Goal: Information Seeking & Learning: Learn about a topic

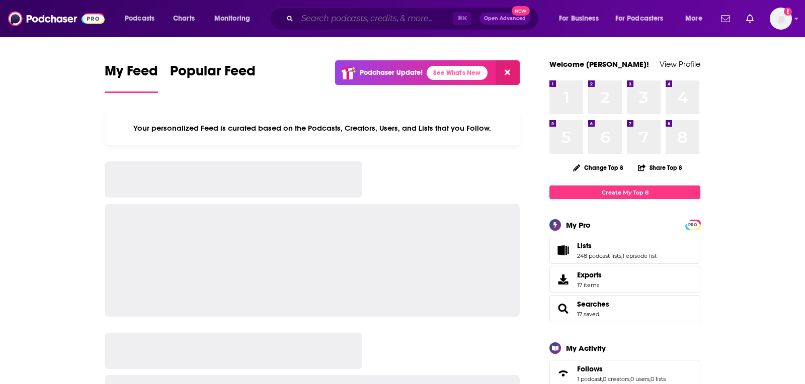
click at [324, 19] on input "Search podcasts, credits, & more..." at bounding box center [374, 19] width 155 height 16
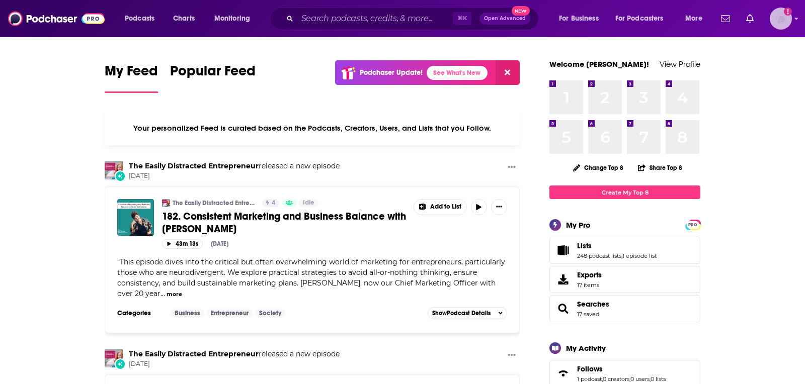
click at [769, 21] on img "Logged in as TeemsPR" at bounding box center [780, 19] width 22 height 22
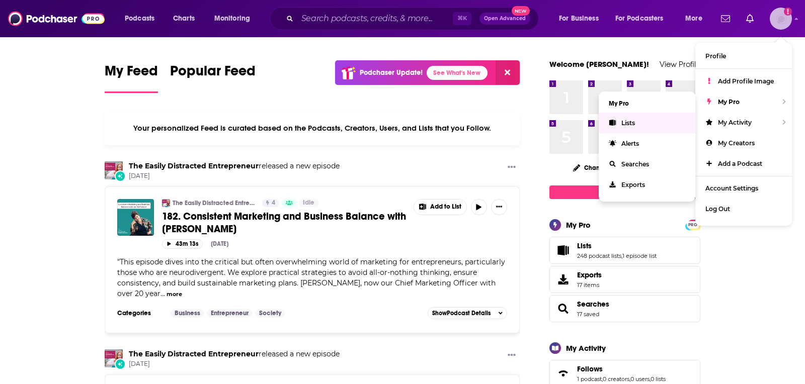
click at [643, 124] on link "Lists" at bounding box center [646, 123] width 97 height 21
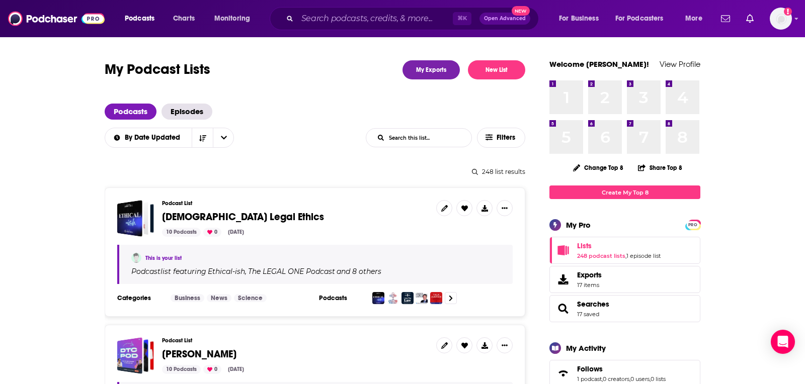
click at [404, 138] on input "List Search Input" at bounding box center [418, 138] width 105 height 18
type input "Holo"
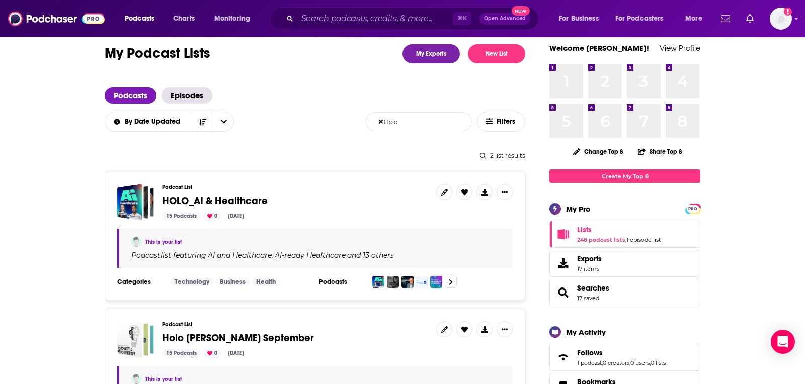
scroll to position [18, 0]
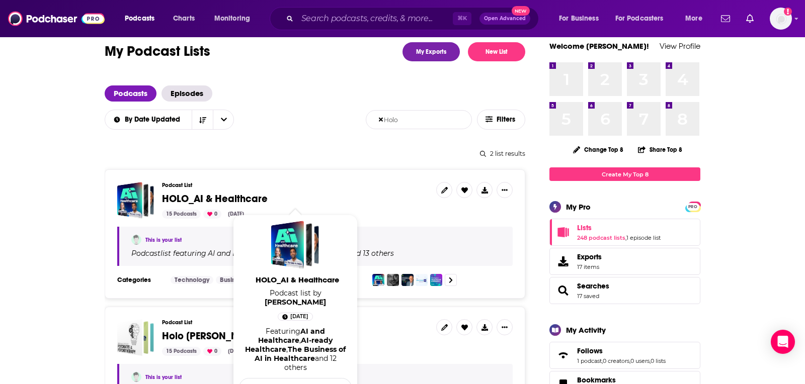
click at [236, 198] on span "HOLO_AI & Healthcare" at bounding box center [215, 199] width 106 height 13
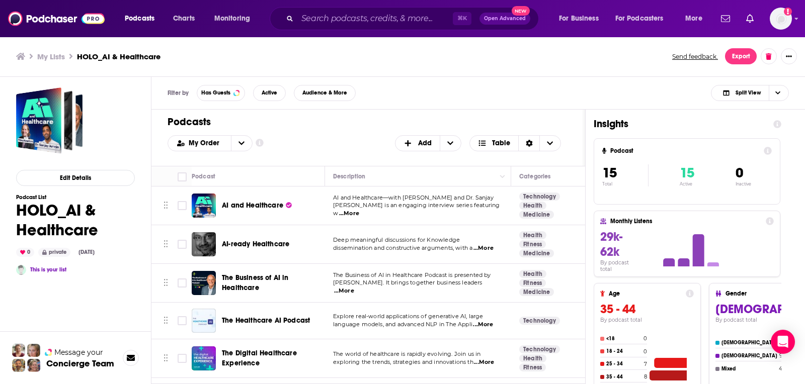
click at [273, 158] on div "Podcasts Add My Order Customize Your List Order Select the “My Order” sort and …" at bounding box center [367, 138] width 433 height 56
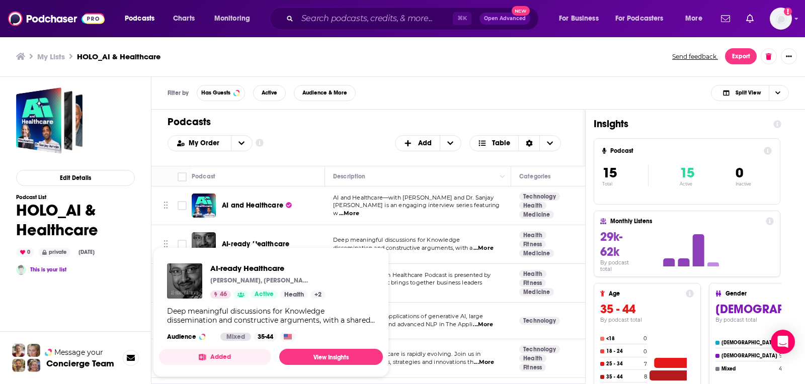
click at [336, 112] on div "Podcasts Add My Order Customize Your List Order Select the “My Order” sort and …" at bounding box center [367, 138] width 433 height 56
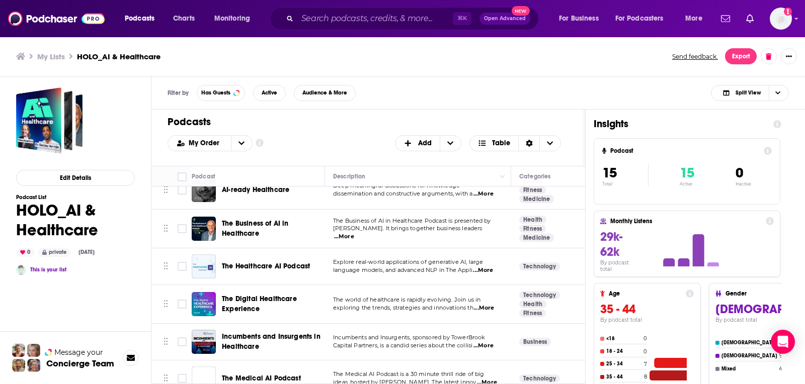
scroll to position [57, 0]
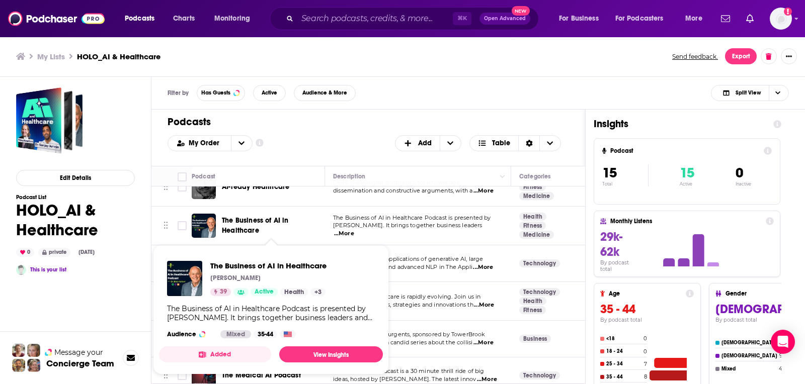
click at [374, 117] on h1 "Podcasts" at bounding box center [363, 122] width 393 height 13
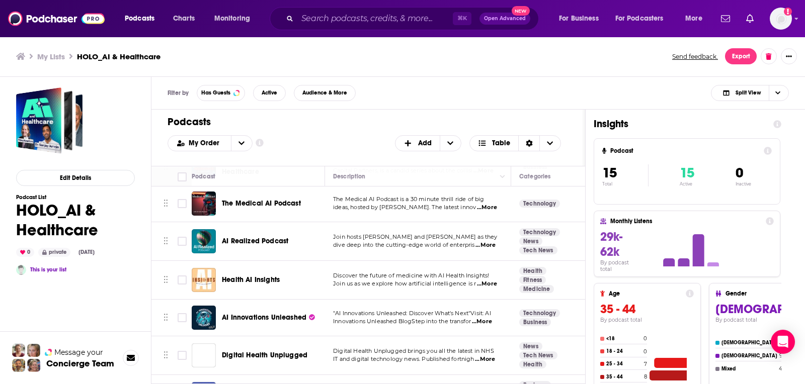
scroll to position [232, 0]
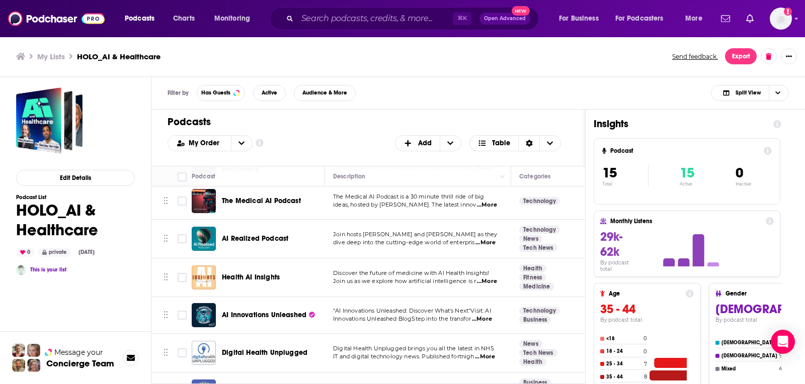
click at [346, 127] on div "Podcasts Add My Order Customize Your List Order Select the “My Order” sort and …" at bounding box center [367, 138] width 433 height 56
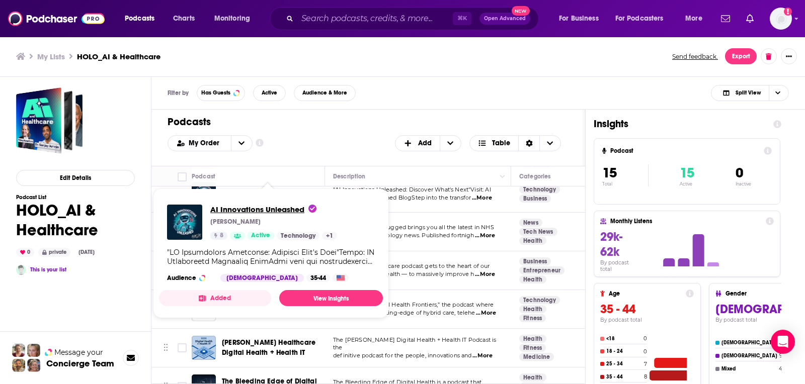
scroll to position [371, 0]
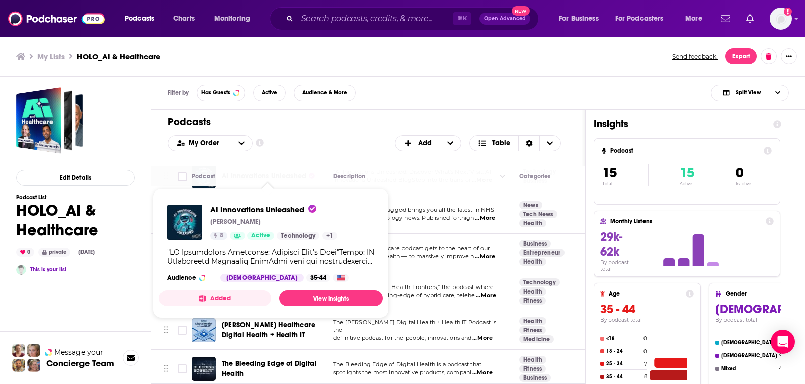
click at [390, 110] on div "Podcasts Add My Order Customize Your List Order Select the “My Order” sort and …" at bounding box center [367, 138] width 433 height 56
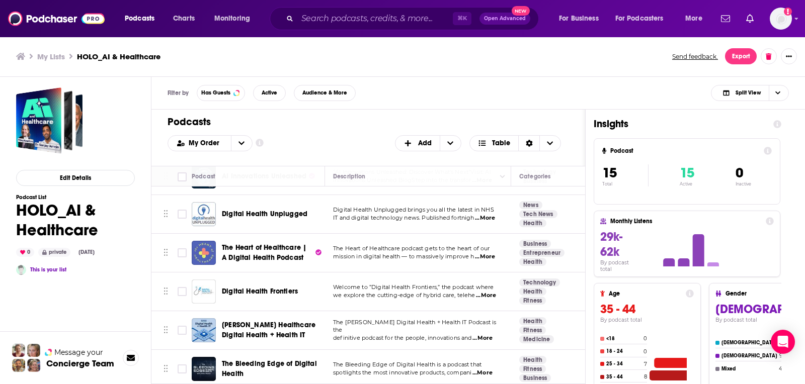
scroll to position [341, 0]
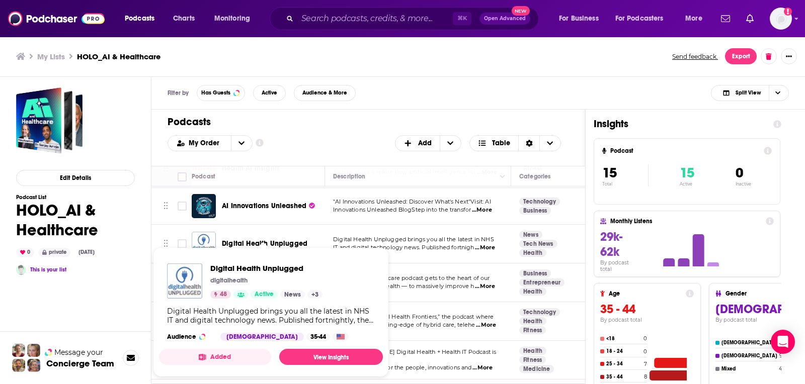
click at [257, 262] on div "Digital Health Unplugged digitalhealth 48 Active News + 3 Digital Health Unplug…" at bounding box center [271, 302] width 224 height 94
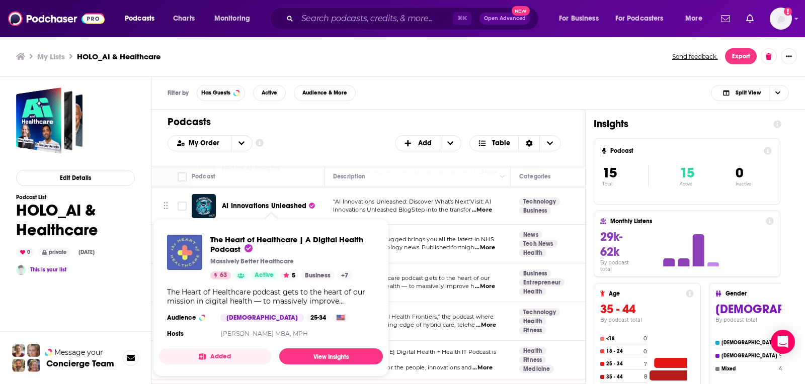
scroll to position [371, 0]
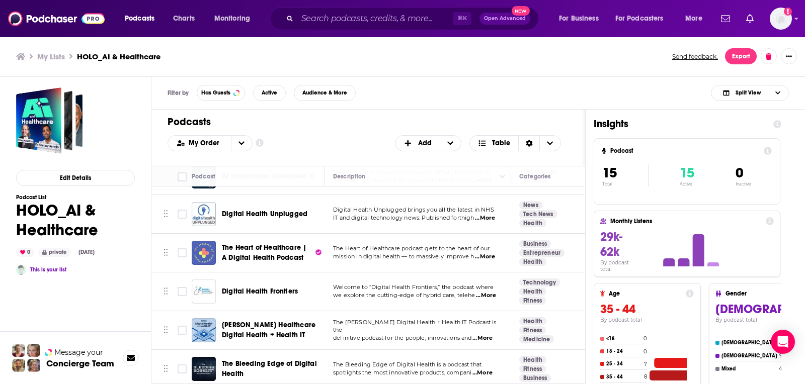
click at [413, 106] on div "Filter by Has Guests Active Audience & More Split View" at bounding box center [477, 93] width 653 height 33
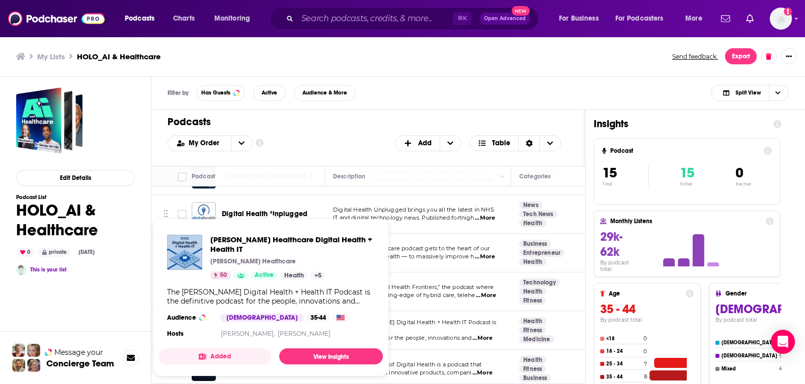
click at [350, 144] on div "My Order Customize Your List Order Select the “My Order” sort and remove all fi…" at bounding box center [367, 143] width 401 height 16
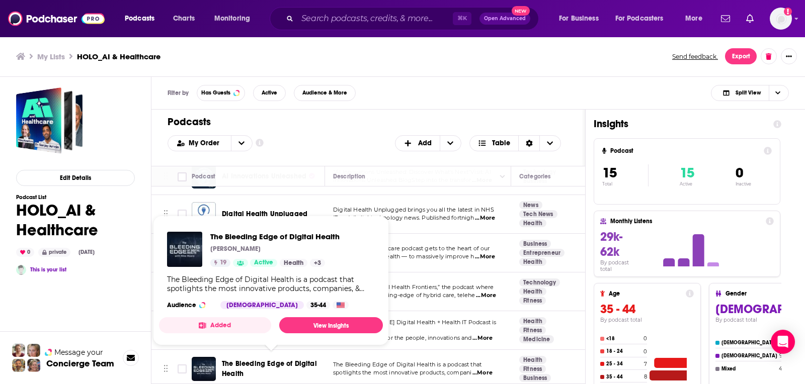
click at [404, 90] on div "Filter by Has Guests Active Audience & More Split View" at bounding box center [477, 93] width 653 height 33
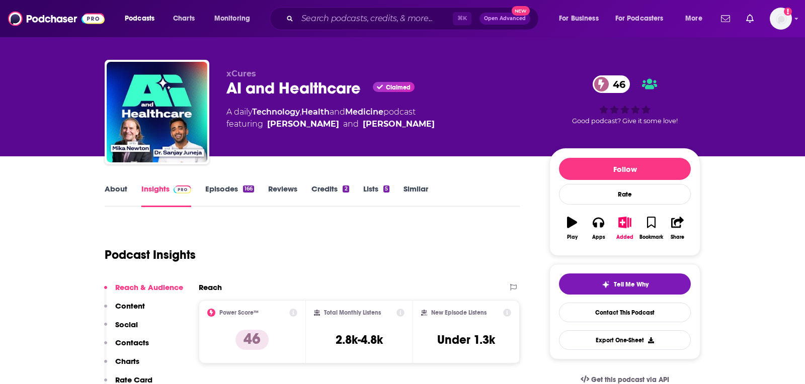
scroll to position [10, 0]
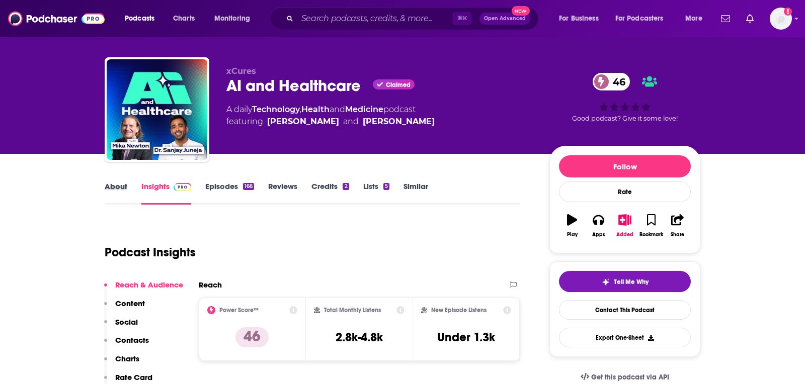
click at [134, 192] on div "About" at bounding box center [123, 193] width 37 height 23
click at [110, 189] on link "About" at bounding box center [116, 193] width 23 height 23
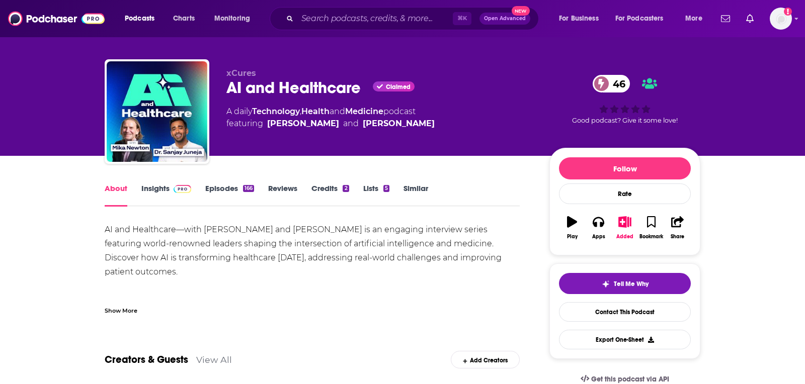
scroll to position [11, 0]
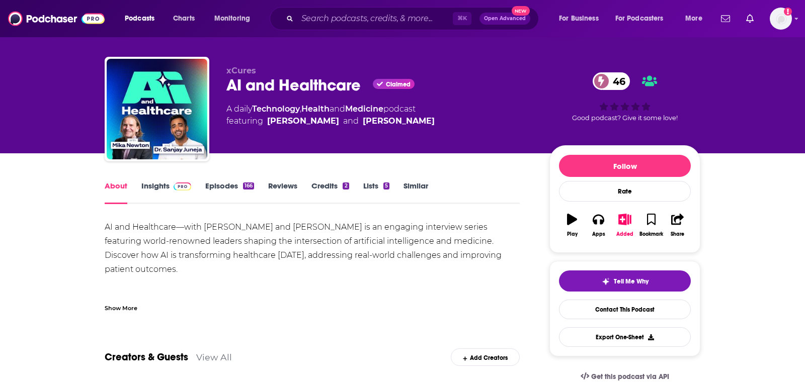
click at [115, 306] on div "Show More" at bounding box center [121, 308] width 33 height 10
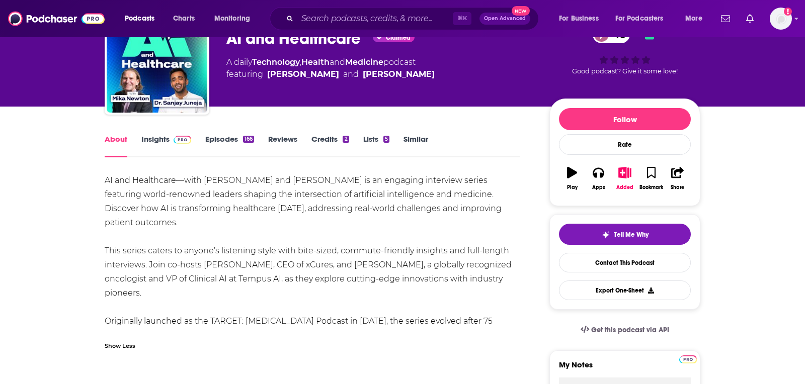
scroll to position [59, 0]
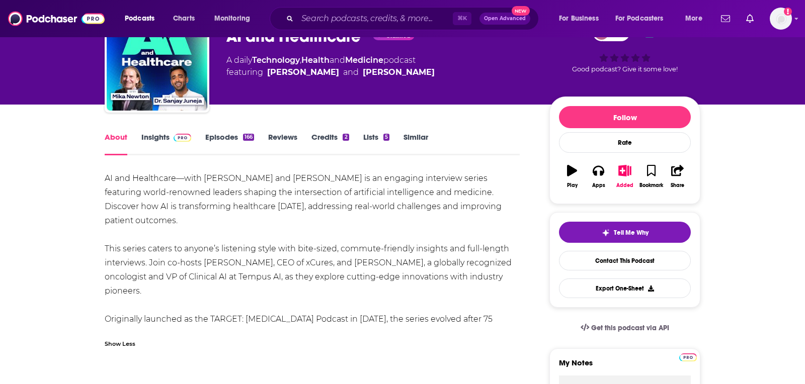
click at [163, 138] on link "Insights" at bounding box center [166, 143] width 50 height 23
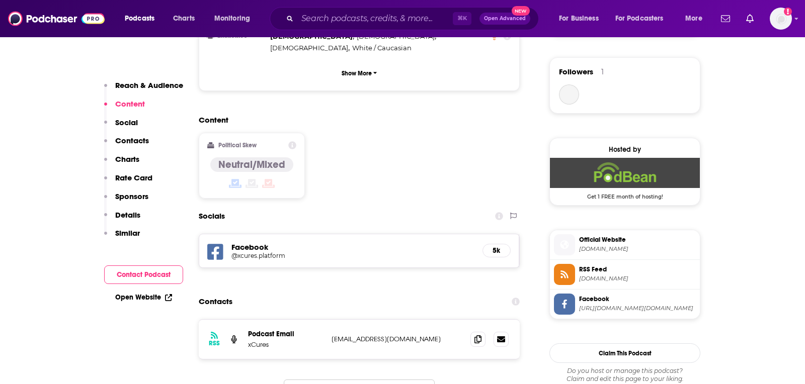
scroll to position [721, 0]
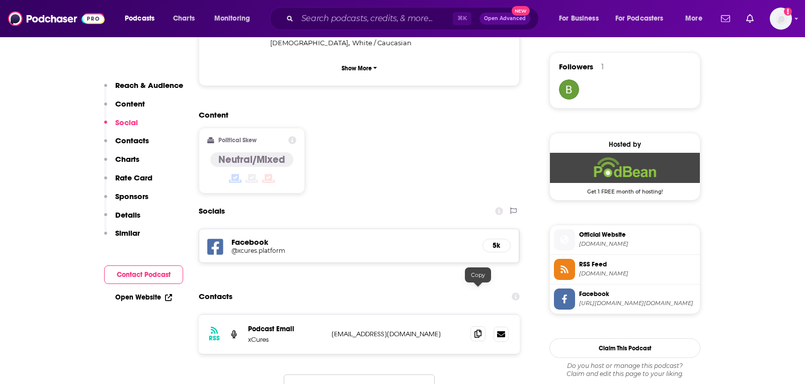
click at [478, 330] on icon at bounding box center [477, 334] width 7 height 8
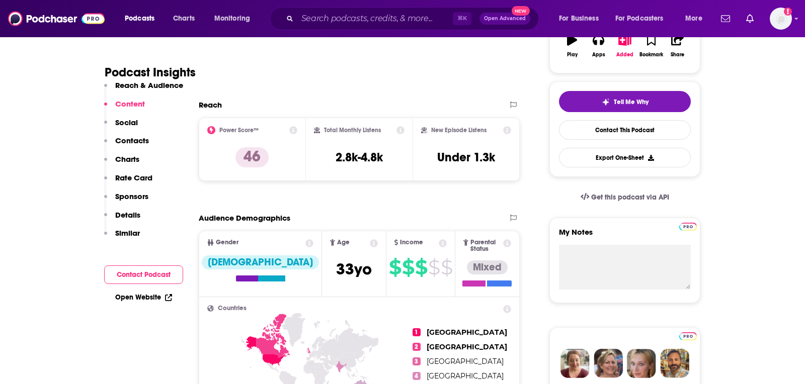
scroll to position [0, 0]
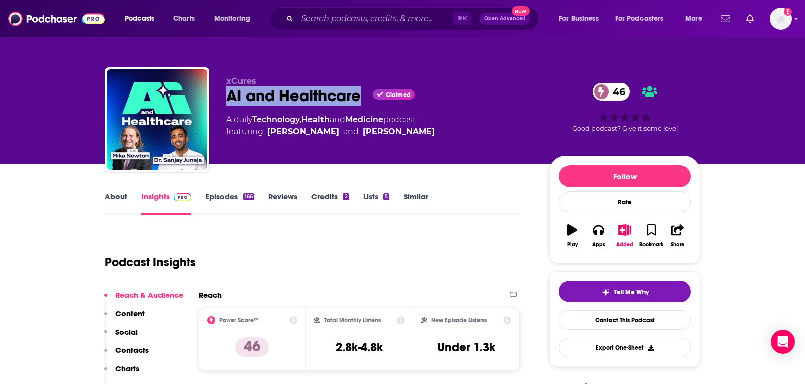
drag, startPoint x: 362, startPoint y: 100, endPoint x: 227, endPoint y: 100, distance: 134.8
click at [227, 100] on div "AI and Healthcare Claimed 46" at bounding box center [379, 96] width 307 height 20
copy h2 "AI and Healthcare"
click at [603, 236] on button "Apps" at bounding box center [598, 236] width 26 height 36
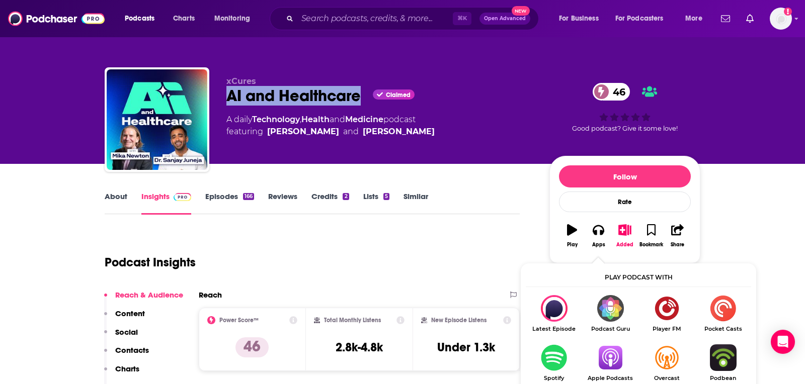
click at [602, 350] on img "Show Listen On dropdown" at bounding box center [610, 357] width 56 height 27
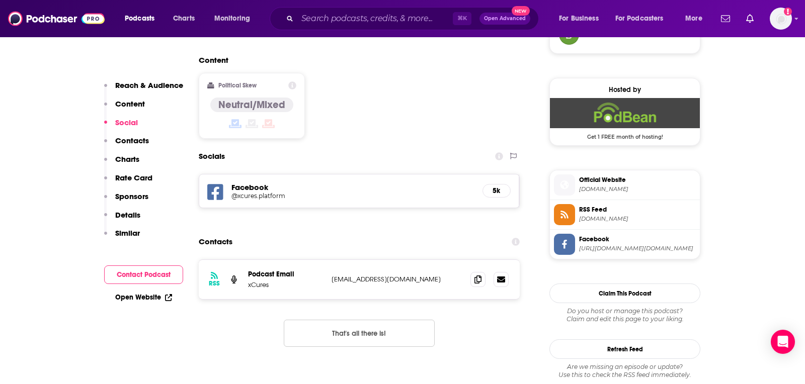
scroll to position [779, 0]
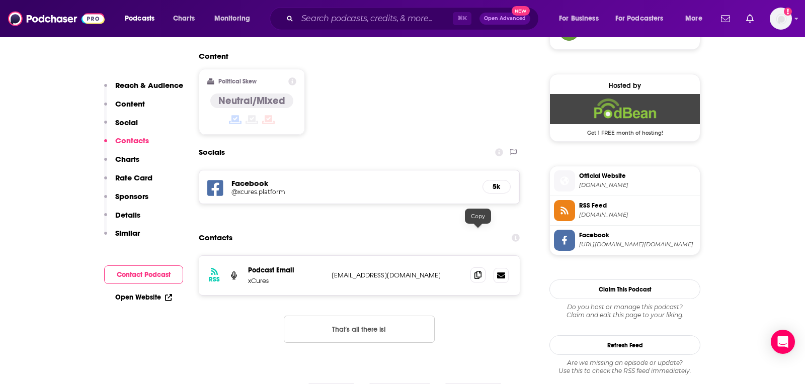
click at [479, 271] on icon at bounding box center [477, 275] width 7 height 8
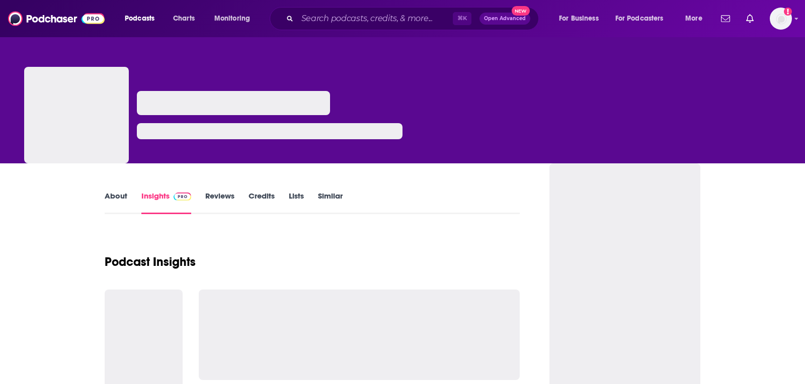
click at [115, 204] on link "About" at bounding box center [116, 202] width 23 height 23
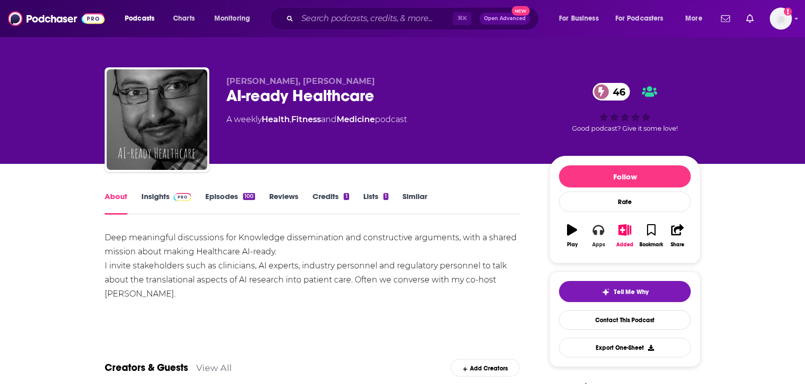
click at [592, 237] on button "Apps" at bounding box center [598, 236] width 26 height 36
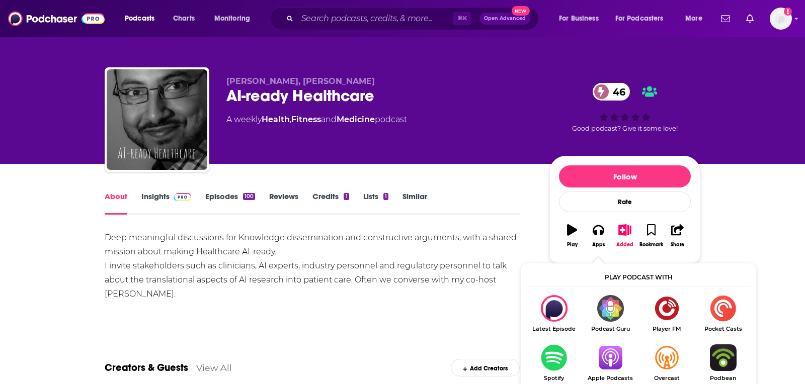
click at [603, 349] on img "Show Listen On dropdown" at bounding box center [610, 357] width 56 height 27
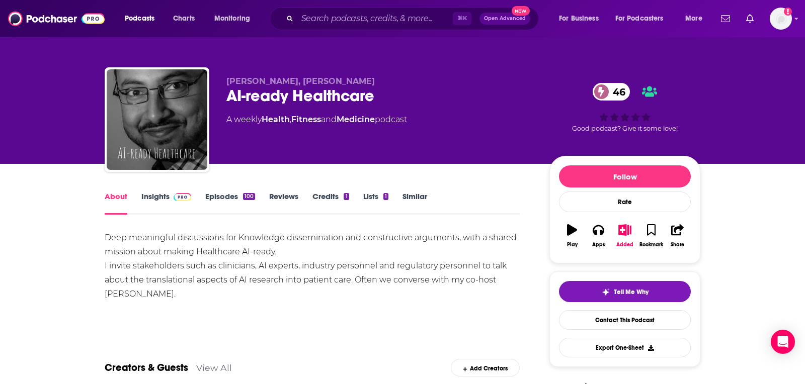
click at [161, 199] on link "Insights" at bounding box center [166, 203] width 50 height 23
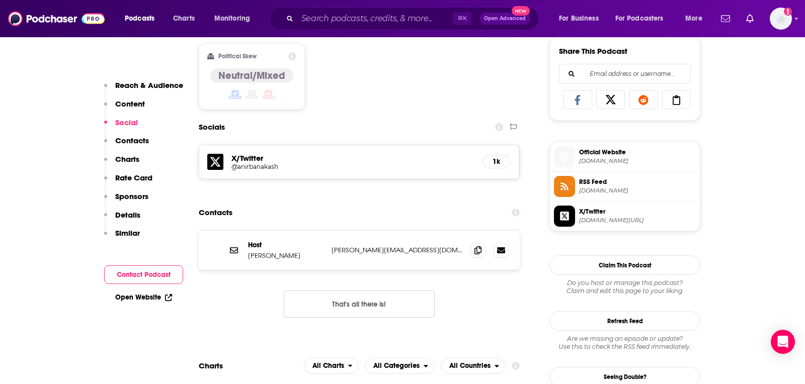
scroll to position [632, 0]
click at [478, 245] on icon at bounding box center [477, 249] width 7 height 8
click at [482, 244] on span at bounding box center [477, 248] width 15 height 15
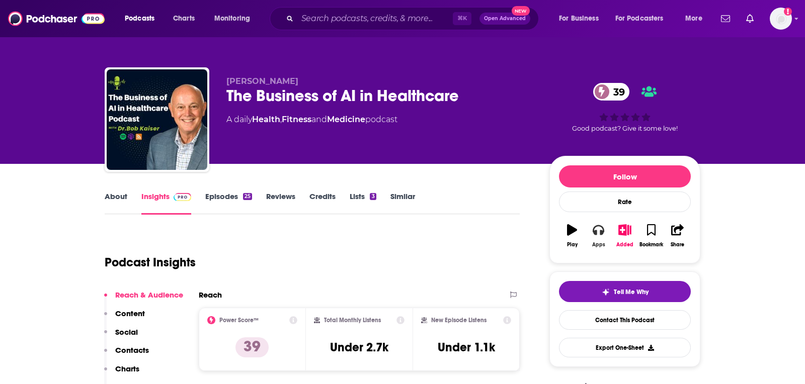
click at [594, 234] on icon "button" at bounding box center [597, 229] width 11 height 11
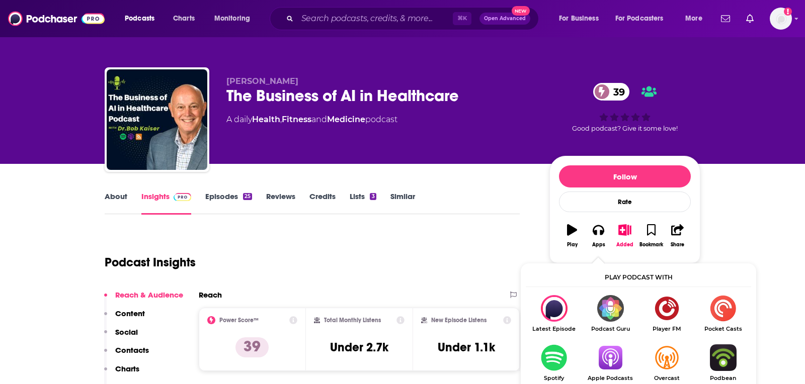
click at [618, 347] on img "Show Listen On dropdown" at bounding box center [610, 357] width 56 height 27
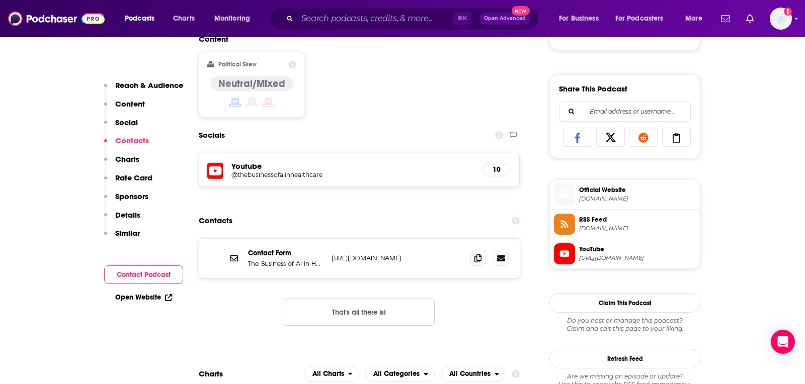
scroll to position [679, 0]
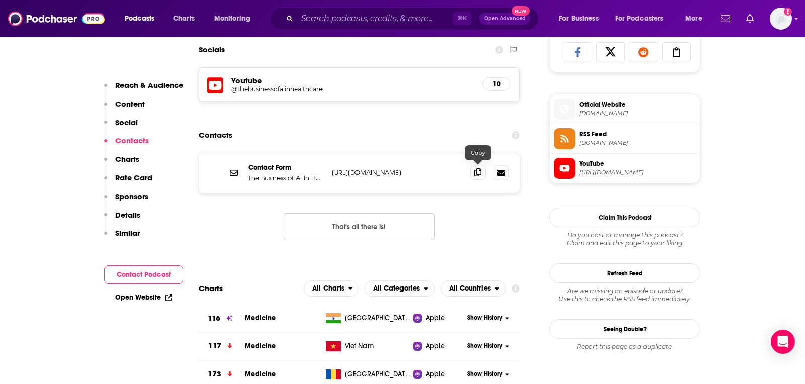
click at [475, 169] on icon at bounding box center [477, 172] width 7 height 8
click at [250, 89] on h5 "@thebusinessofaiinhealthcare" at bounding box center [311, 89] width 161 height 8
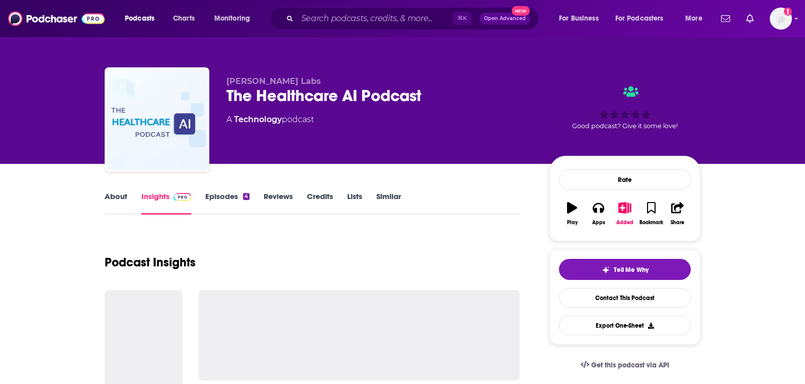
click at [112, 192] on link "About" at bounding box center [116, 203] width 23 height 23
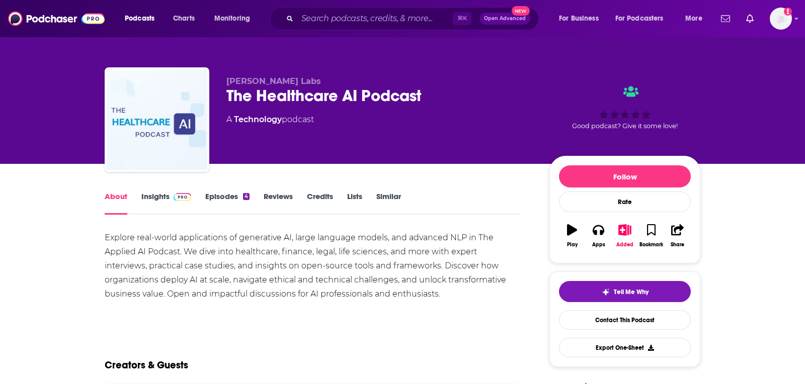
click at [168, 195] on link "Insights" at bounding box center [166, 203] width 50 height 23
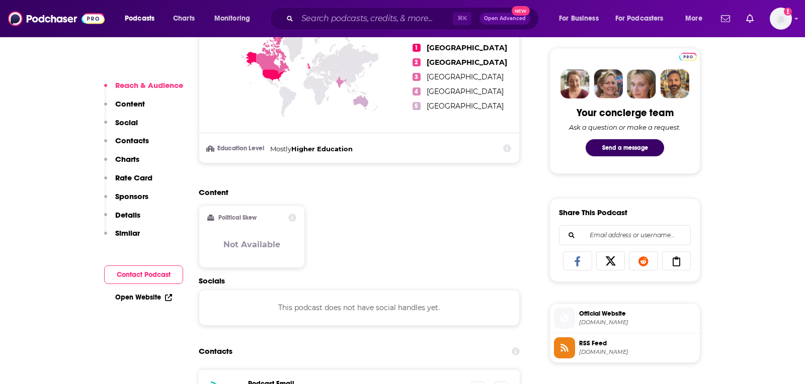
scroll to position [541, 0]
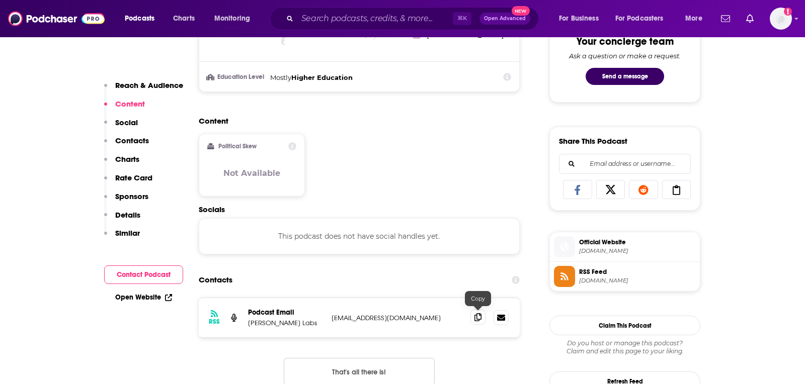
click at [482, 318] on span at bounding box center [477, 317] width 15 height 15
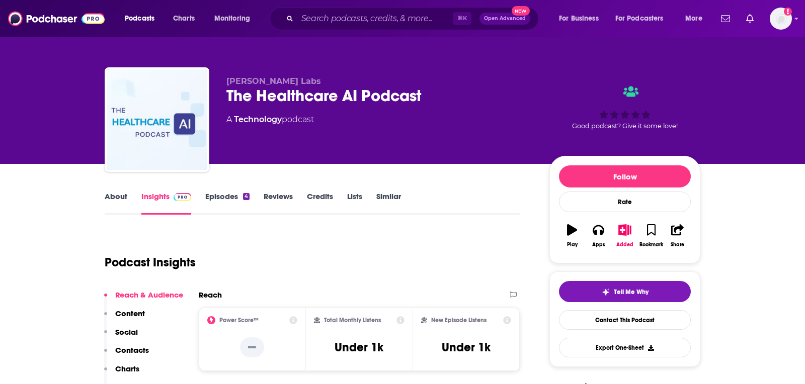
click at [113, 204] on link "About" at bounding box center [116, 203] width 23 height 23
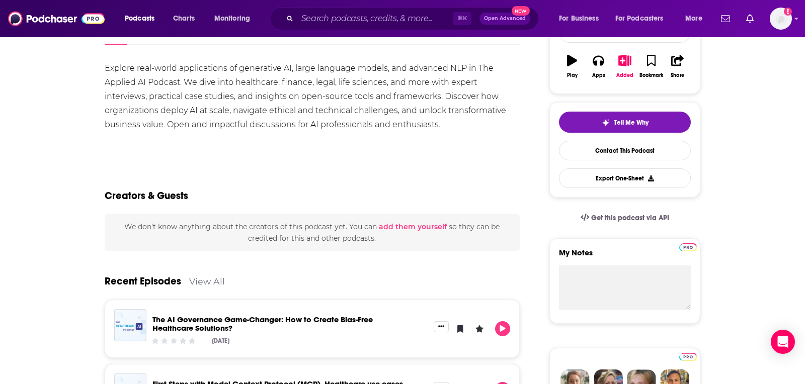
scroll to position [173, 0]
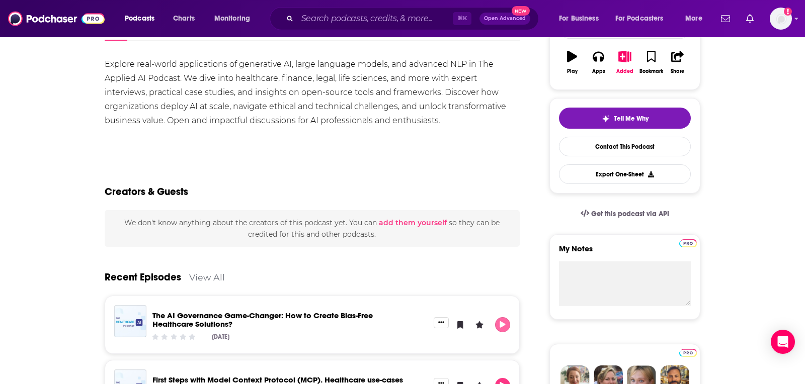
click at [505, 322] on icon "Play" at bounding box center [502, 324] width 8 height 7
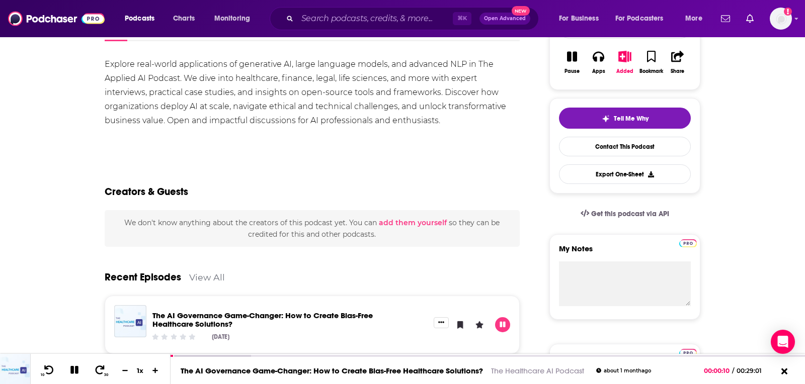
scroll to position [0, 0]
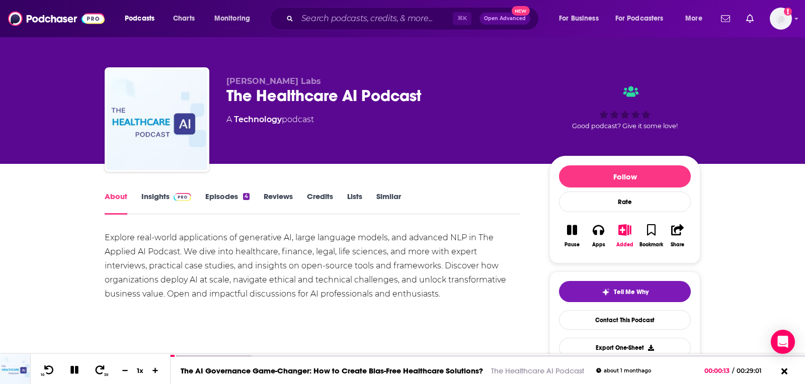
click at [156, 195] on link "Insights" at bounding box center [166, 203] width 50 height 23
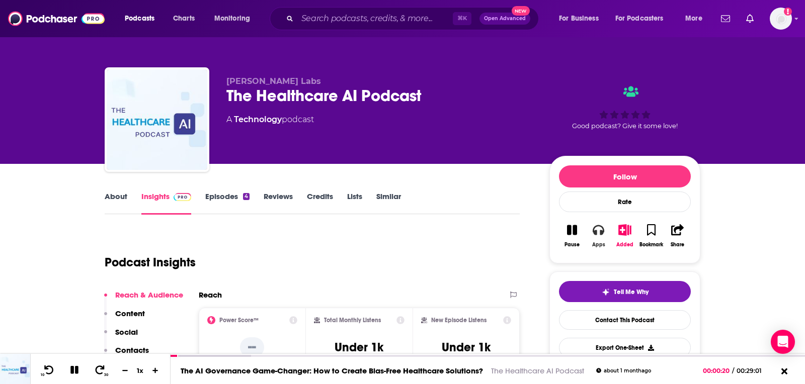
click at [600, 238] on button "Apps" at bounding box center [598, 236] width 26 height 36
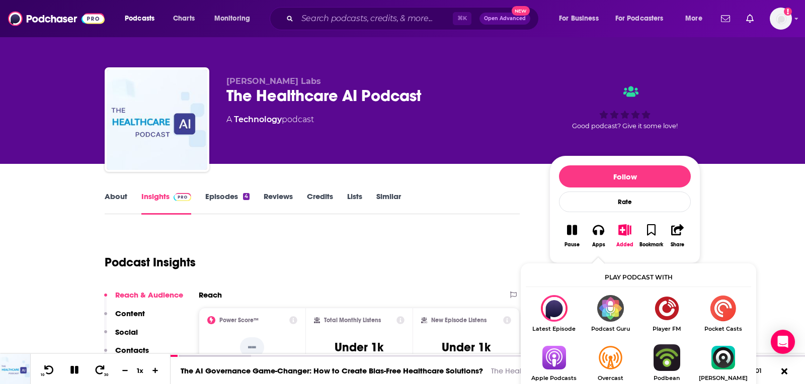
click at [537, 367] on img "Show Listen On dropdown" at bounding box center [554, 357] width 56 height 27
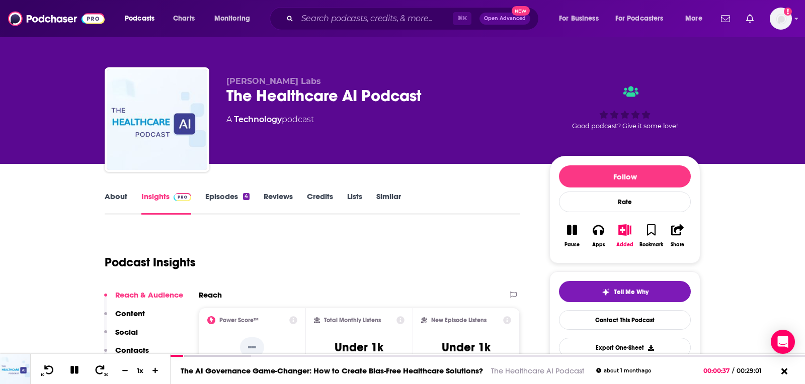
click at [567, 233] on icon "button" at bounding box center [572, 230] width 10 height 10
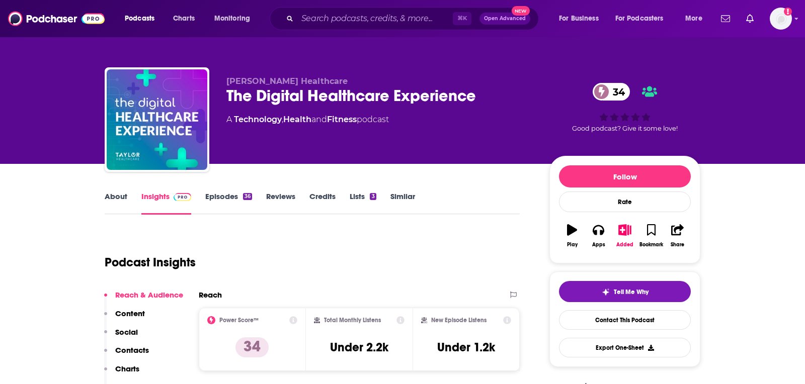
click at [113, 204] on link "About" at bounding box center [116, 203] width 23 height 23
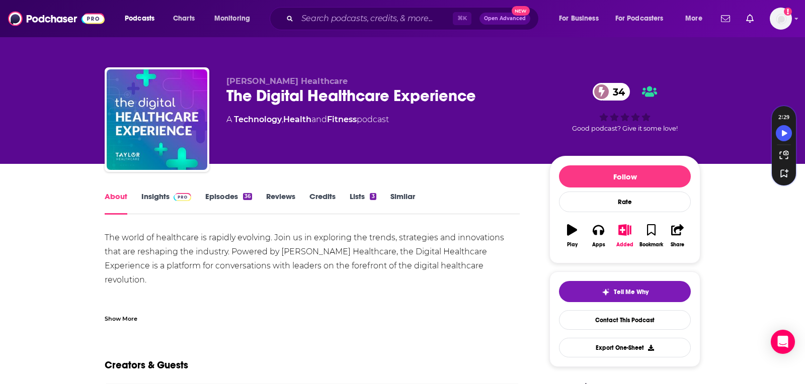
click at [156, 211] on link "Insights" at bounding box center [166, 203] width 50 height 23
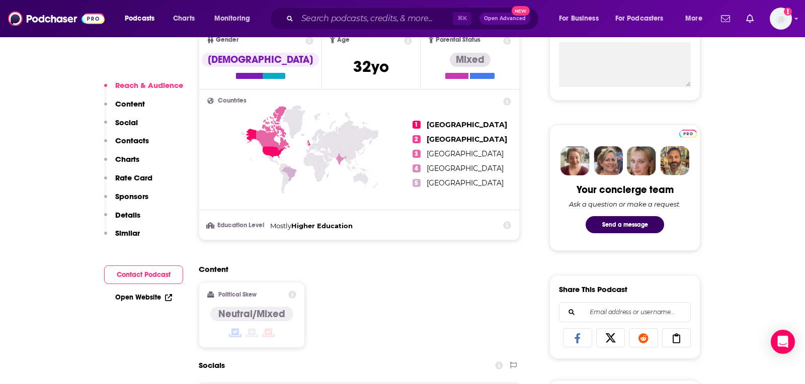
scroll to position [613, 0]
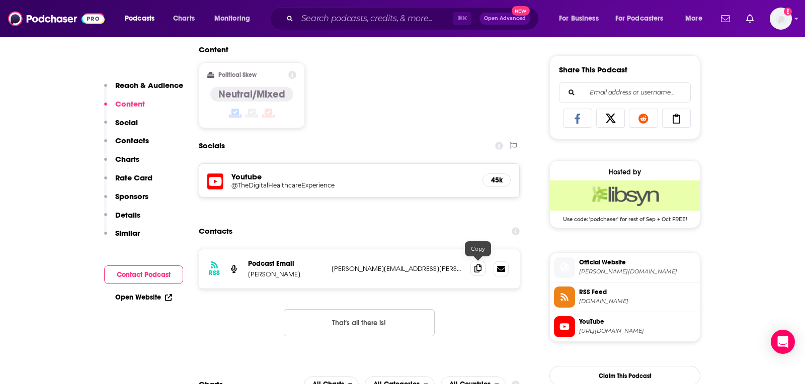
click at [477, 267] on icon at bounding box center [477, 269] width 7 height 8
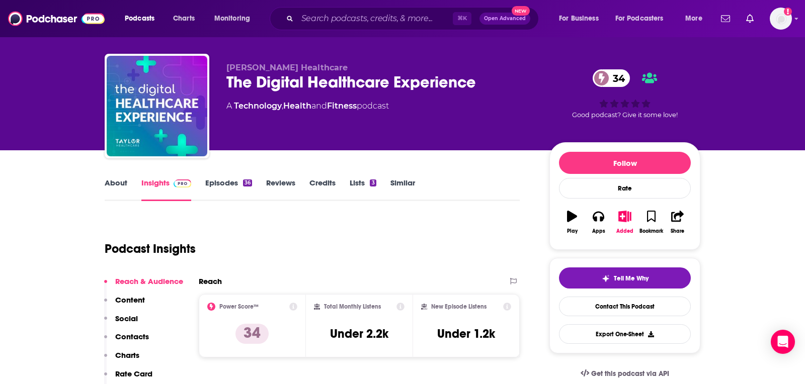
scroll to position [0, 0]
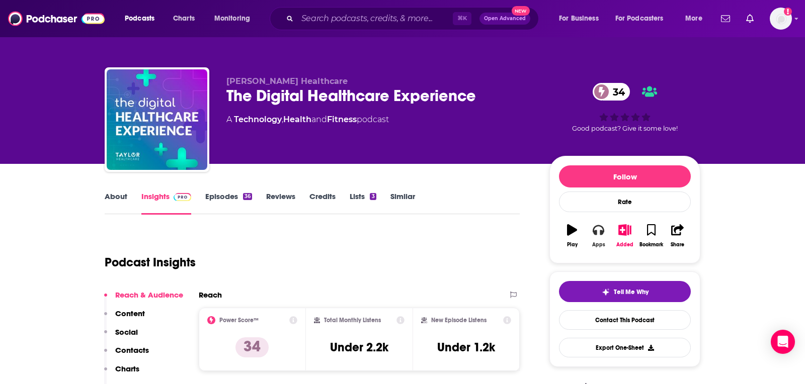
click at [601, 239] on button "Apps" at bounding box center [598, 236] width 26 height 36
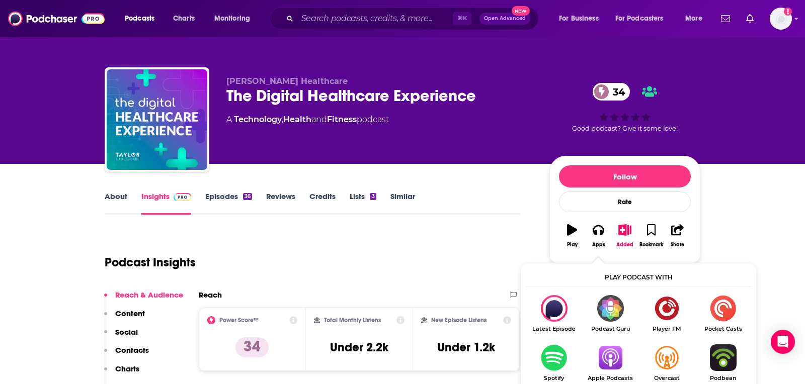
click at [612, 360] on img "Show Listen On dropdown" at bounding box center [610, 357] width 56 height 27
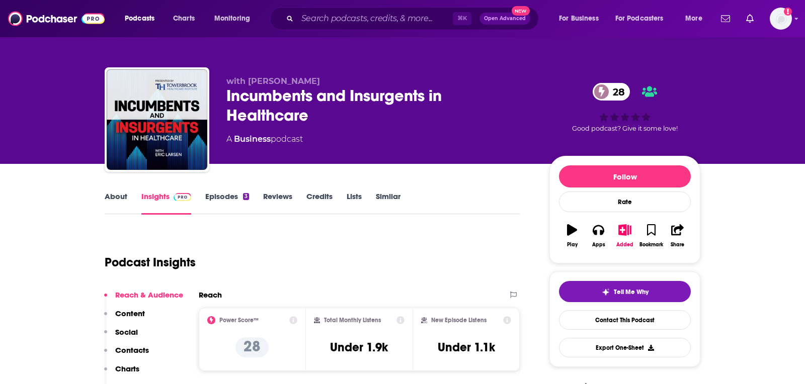
click at [107, 200] on link "About" at bounding box center [116, 203] width 23 height 23
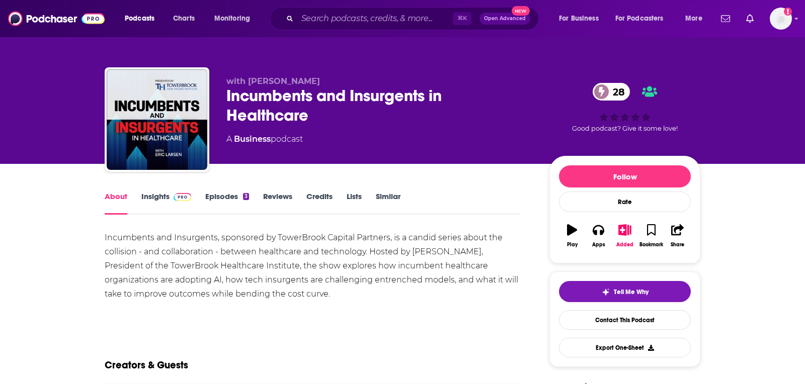
click at [169, 198] on span at bounding box center [180, 197] width 22 height 10
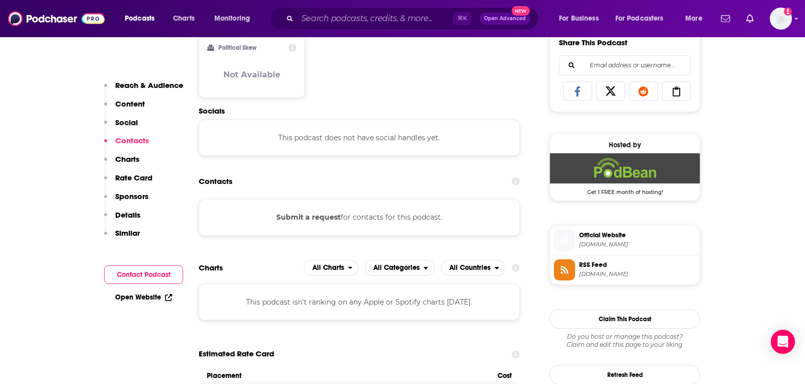
scroll to position [694, 0]
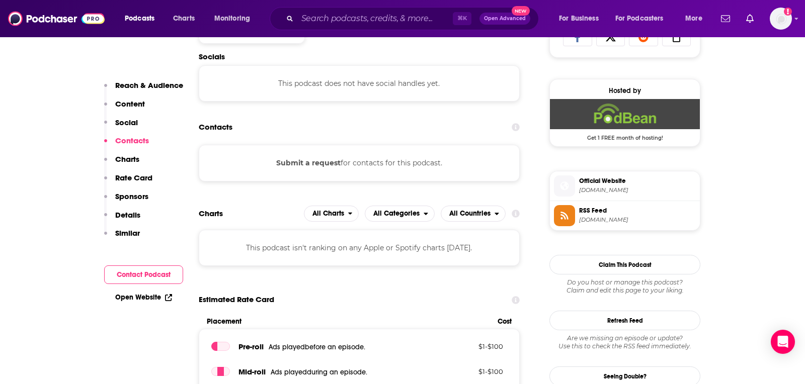
click at [290, 162] on button "Submit a request" at bounding box center [308, 162] width 64 height 11
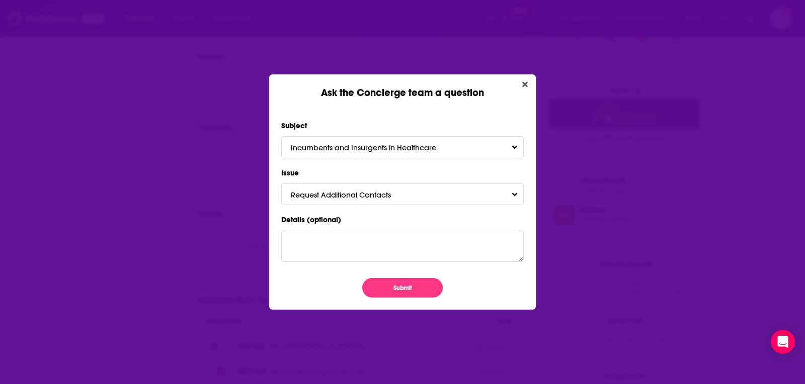
scroll to position [0, 0]
click at [397, 293] on button "Submit" at bounding box center [402, 288] width 80 height 20
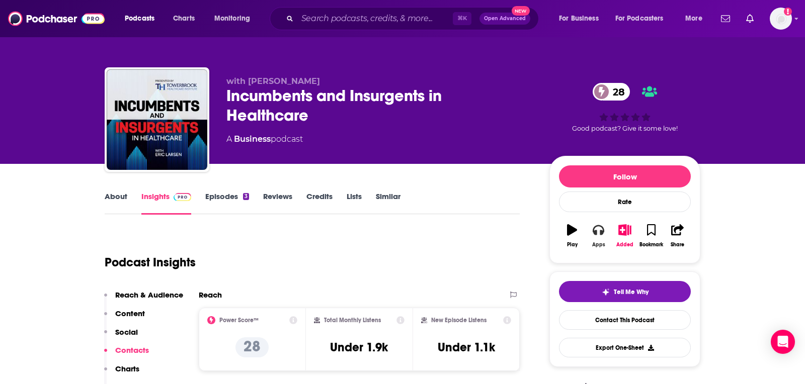
click at [596, 235] on button "Apps" at bounding box center [598, 236] width 26 height 36
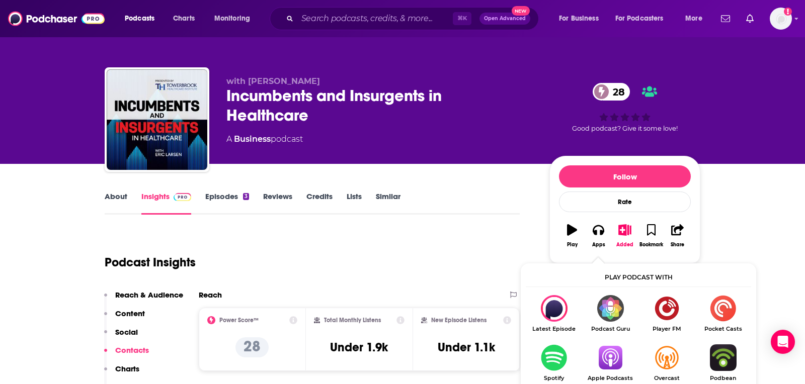
click at [607, 342] on ul "Latest Episode Podcast Guru Player FM Pocket Casts Spotify Apple Podcasts Overc…" at bounding box center [638, 369] width 225 height 148
click at [607, 349] on img "Show Listen On dropdown" at bounding box center [610, 357] width 56 height 27
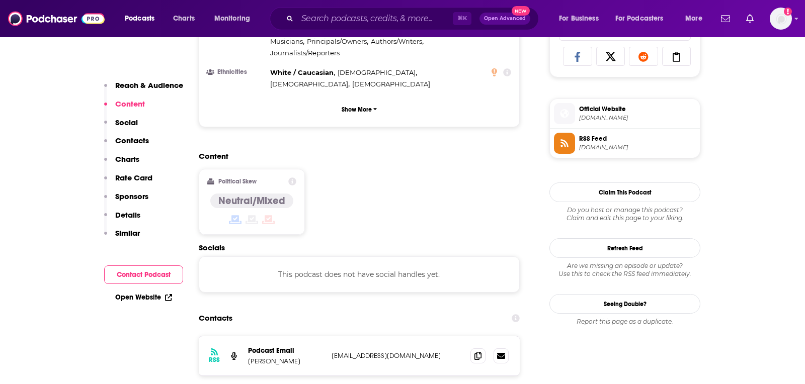
scroll to position [685, 0]
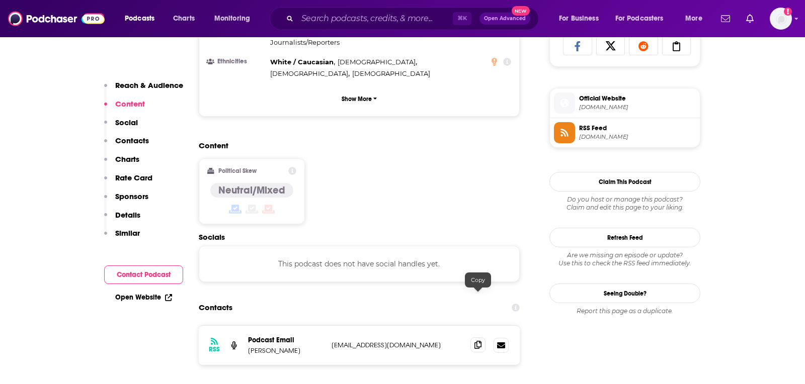
click at [476, 341] on icon at bounding box center [477, 345] width 7 height 8
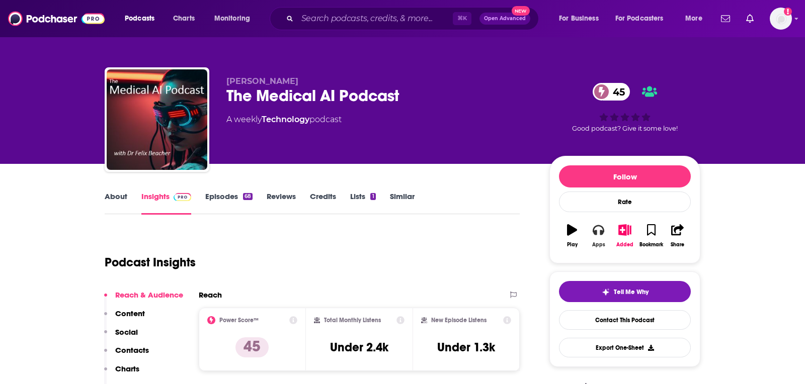
click at [599, 243] on div "Apps" at bounding box center [598, 245] width 13 height 6
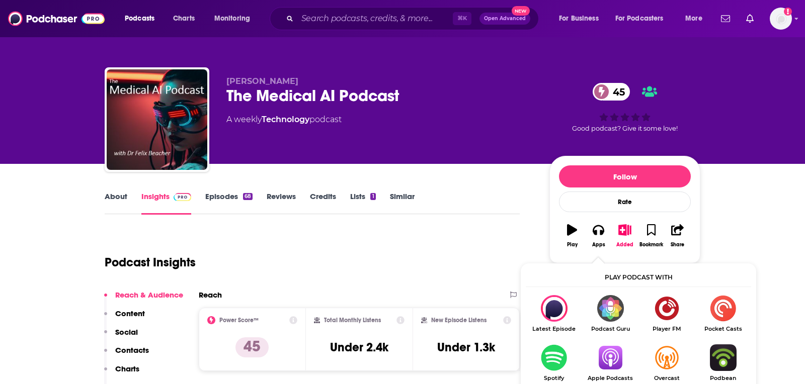
click at [609, 364] on img "Show Listen On dropdown" at bounding box center [610, 357] width 56 height 27
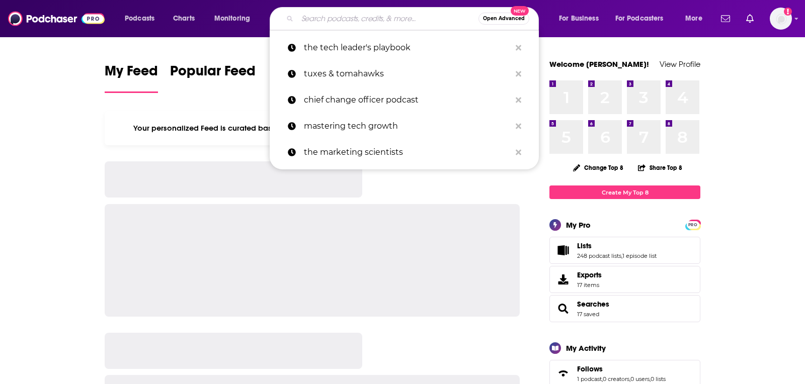
click at [363, 23] on input "Search podcasts, credits, & more..." at bounding box center [387, 19] width 181 height 16
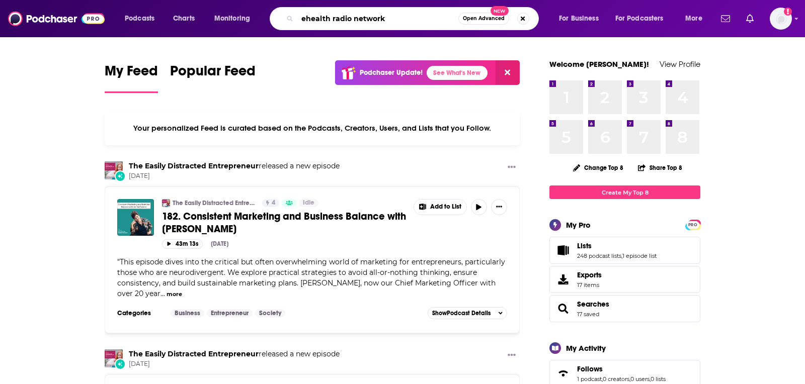
type input "ehealth radio network"
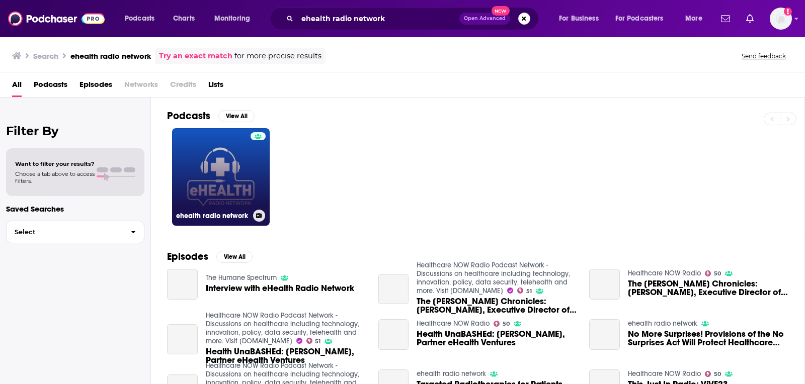
click at [236, 175] on link "ehealth radio network" at bounding box center [221, 177] width 98 height 98
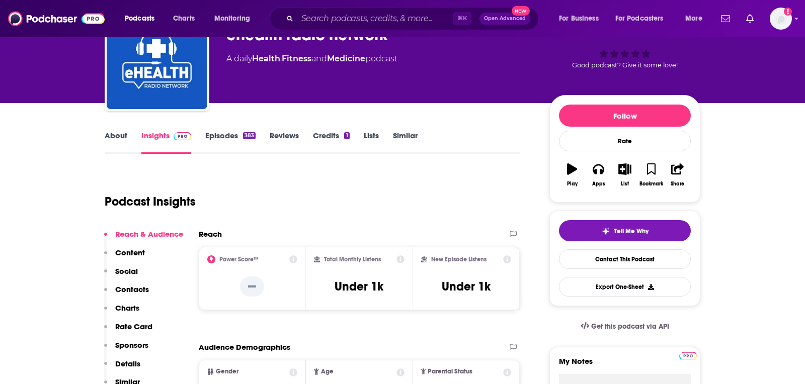
scroll to position [94, 0]
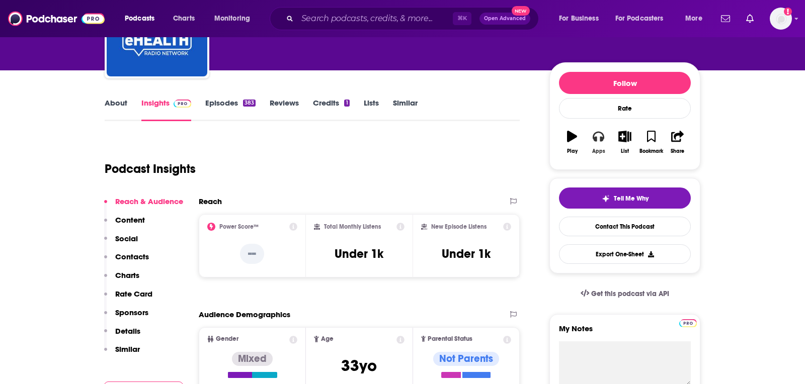
click at [596, 134] on icon "button" at bounding box center [597, 136] width 11 height 11
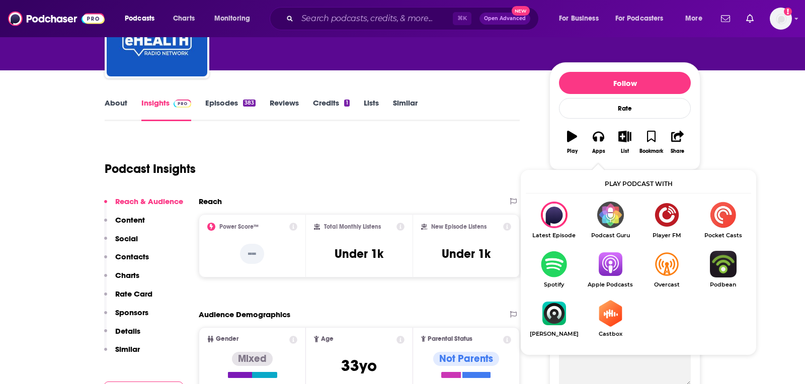
click at [609, 266] on img "Show Listen On dropdown" at bounding box center [610, 264] width 56 height 27
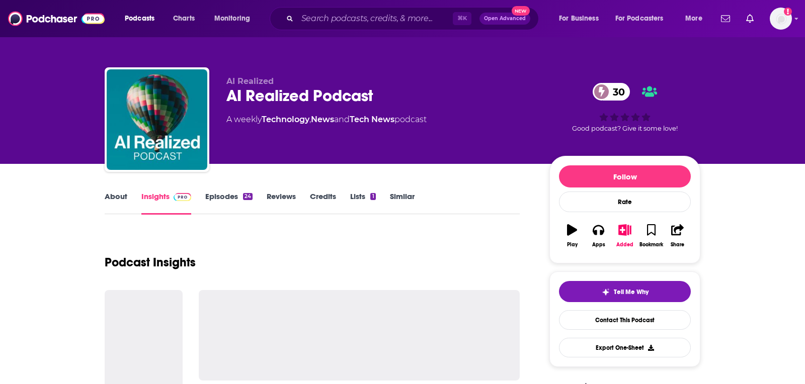
click at [112, 193] on link "About" at bounding box center [116, 203] width 23 height 23
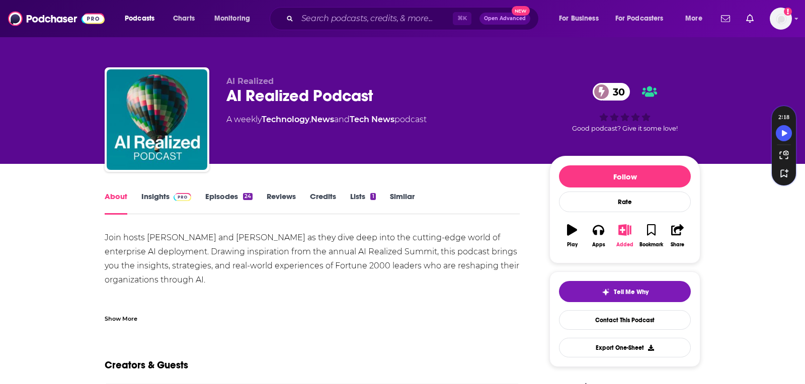
click at [623, 227] on icon "button" at bounding box center [624, 229] width 13 height 11
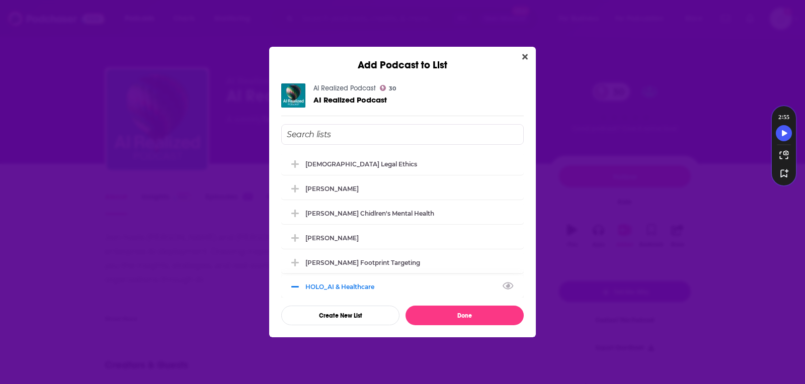
click at [293, 283] on icon "Add Podcast To List" at bounding box center [295, 287] width 8 height 9
click at [426, 325] on div "AI Realized Podcast 30 AI Realized Podcast David Legal Ethics Matt Marcotte_Bra…" at bounding box center [402, 204] width 267 height 266
click at [422, 314] on button "Done" at bounding box center [464, 316] width 118 height 20
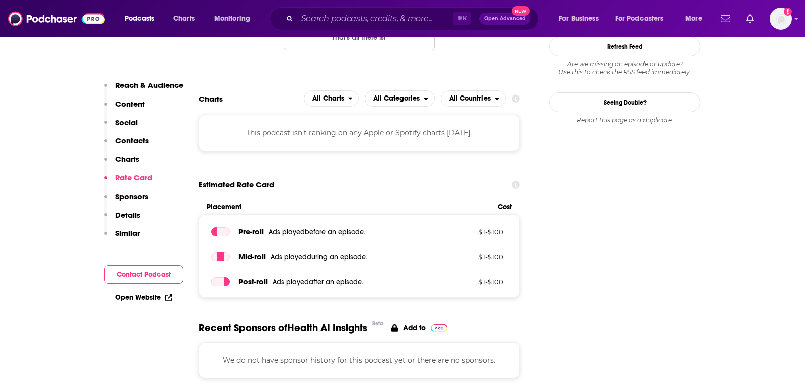
scroll to position [607, 0]
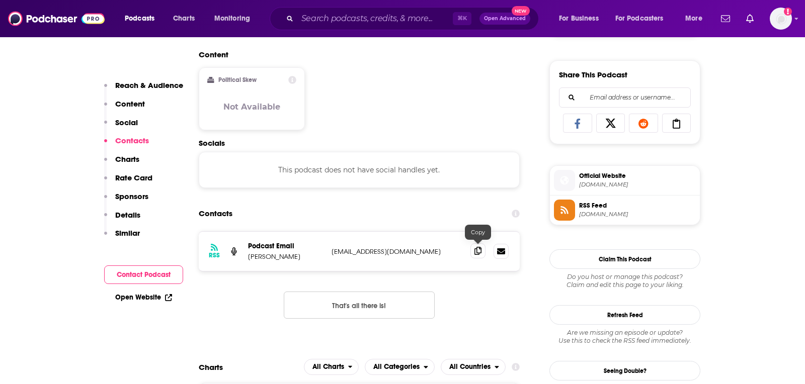
click at [478, 249] on icon at bounding box center [477, 251] width 7 height 8
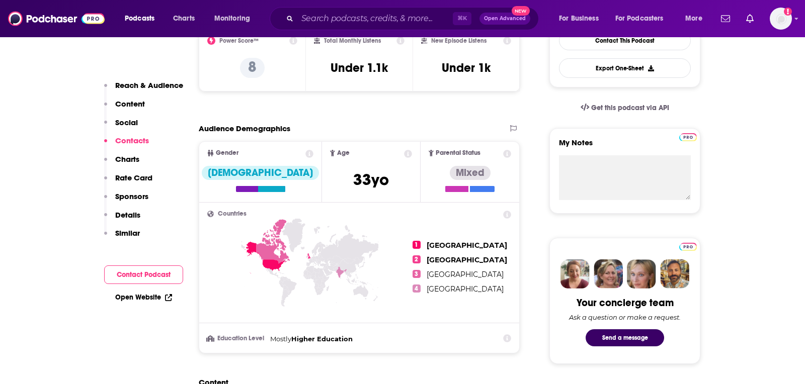
scroll to position [0, 0]
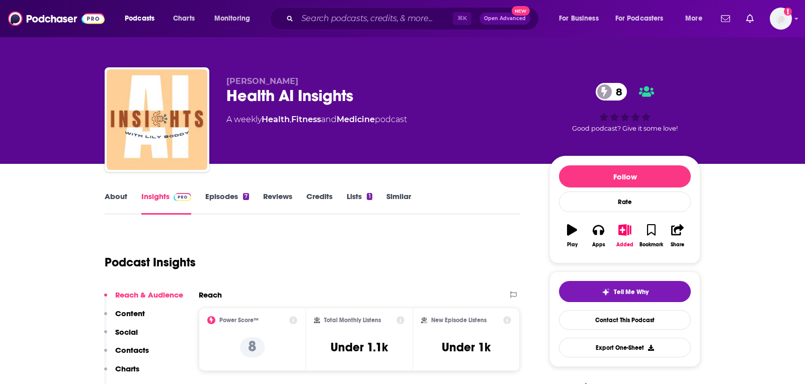
click at [117, 199] on link "About" at bounding box center [116, 203] width 23 height 23
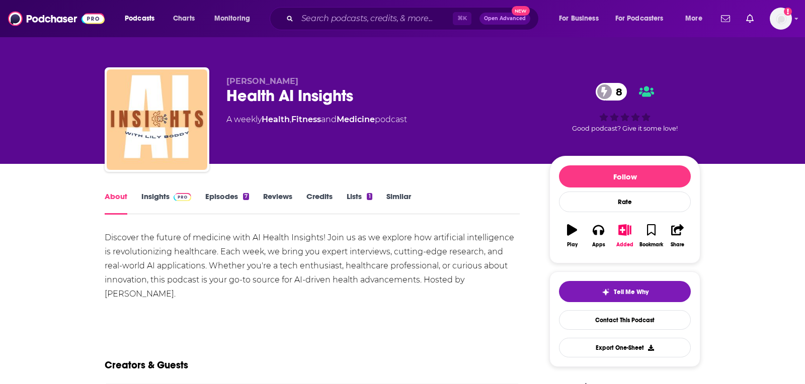
click at [162, 202] on link "Insights" at bounding box center [166, 203] width 50 height 23
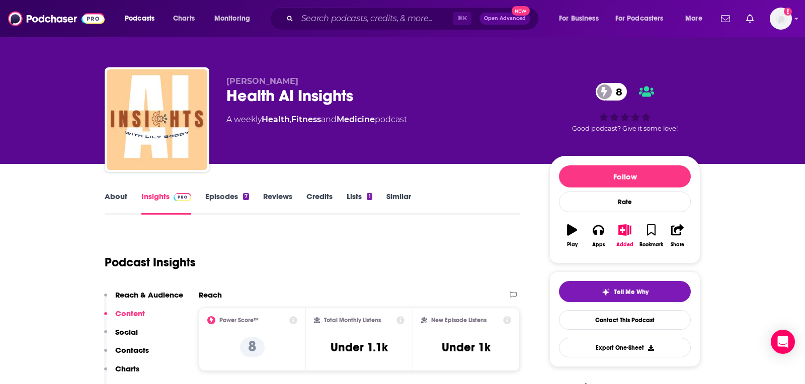
click at [581, 235] on button "Play" at bounding box center [572, 236] width 26 height 36
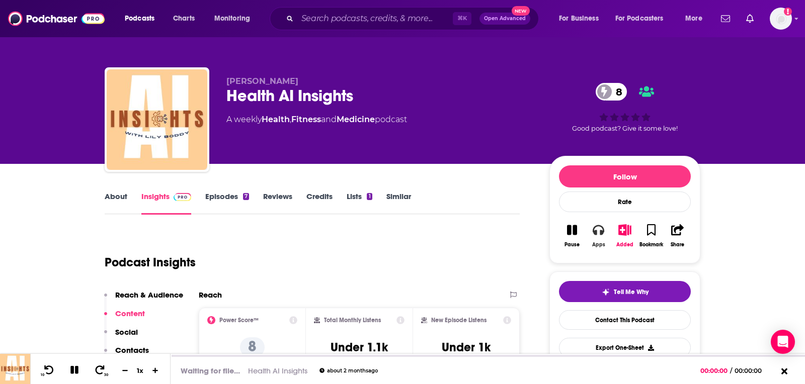
click at [596, 237] on button "Apps" at bounding box center [598, 236] width 26 height 36
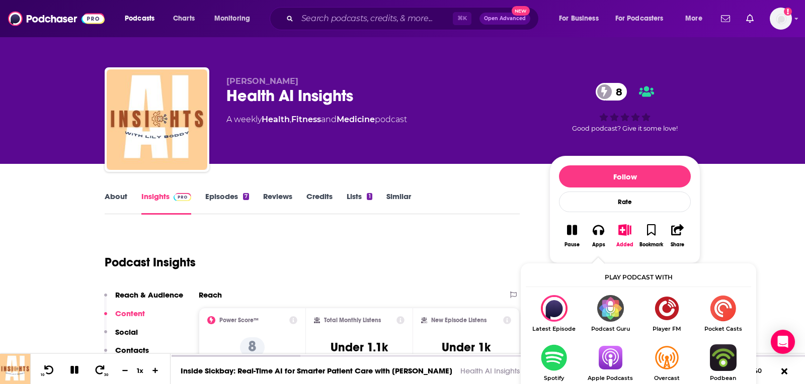
click at [600, 361] on img "Show Listen On dropdown" at bounding box center [610, 357] width 56 height 27
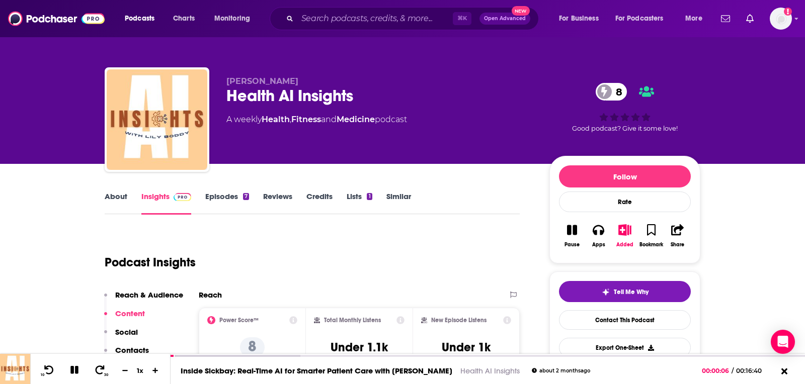
click at [575, 228] on icon "button" at bounding box center [572, 230] width 10 height 10
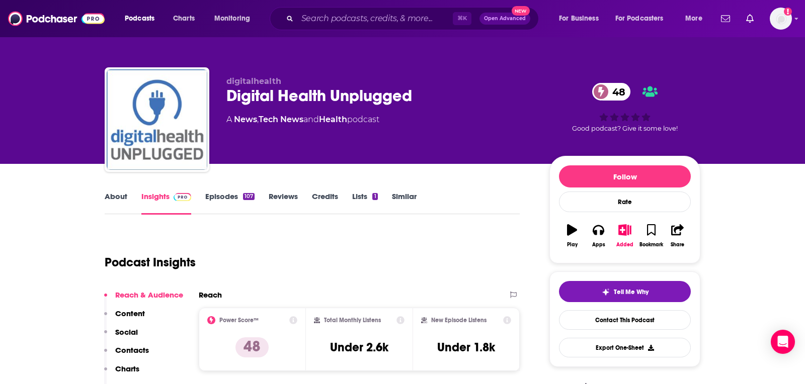
click at [112, 197] on link "About" at bounding box center [116, 203] width 23 height 23
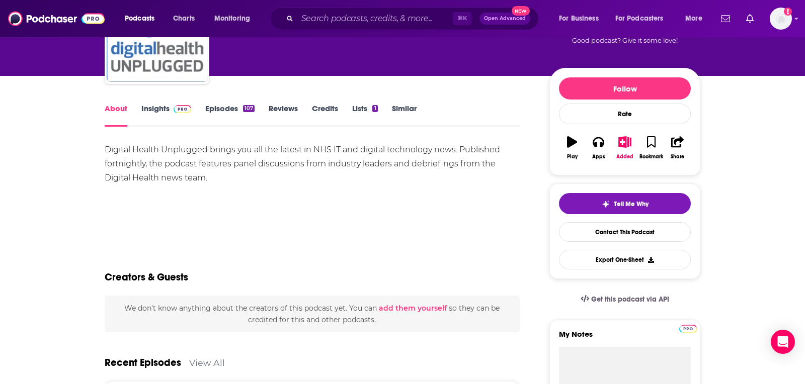
scroll to position [89, 0]
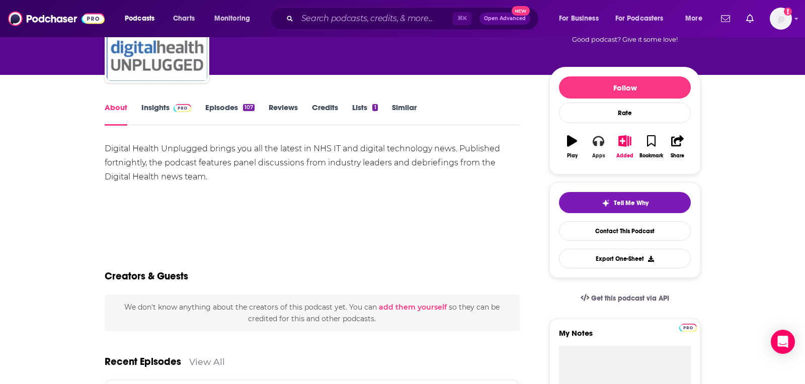
click at [601, 144] on icon "button" at bounding box center [597, 140] width 11 height 11
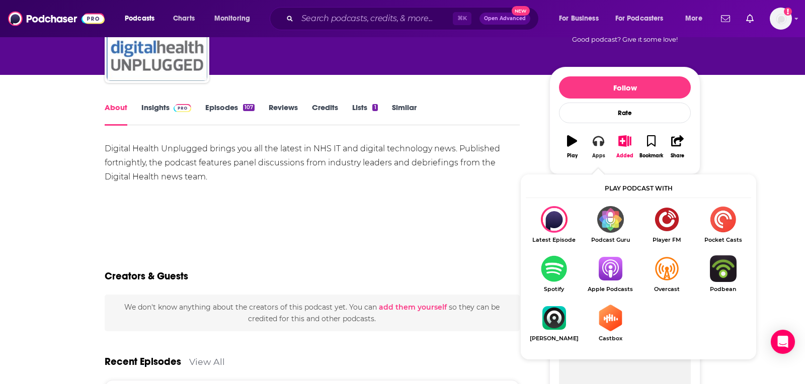
click at [597, 144] on icon "button" at bounding box center [597, 140] width 11 height 11
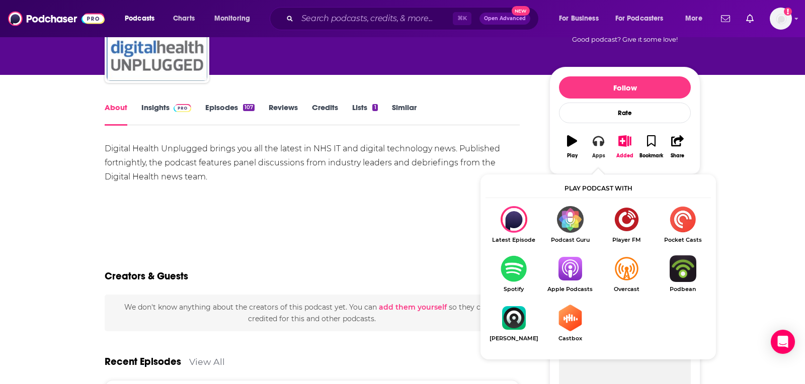
click at [597, 144] on icon "button" at bounding box center [597, 140] width 11 height 11
click at [619, 144] on icon "button" at bounding box center [624, 140] width 13 height 11
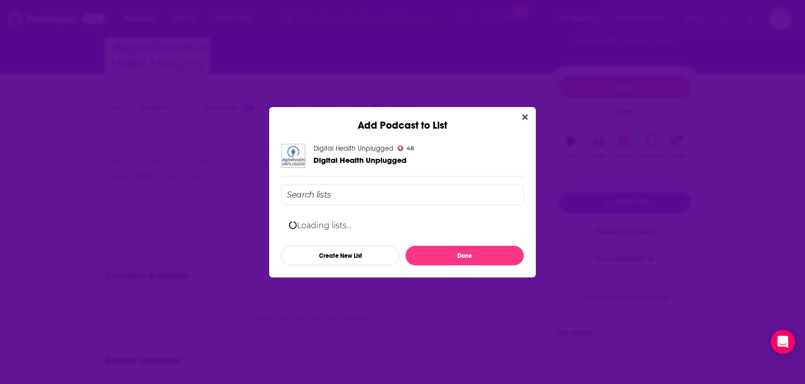
scroll to position [0, 0]
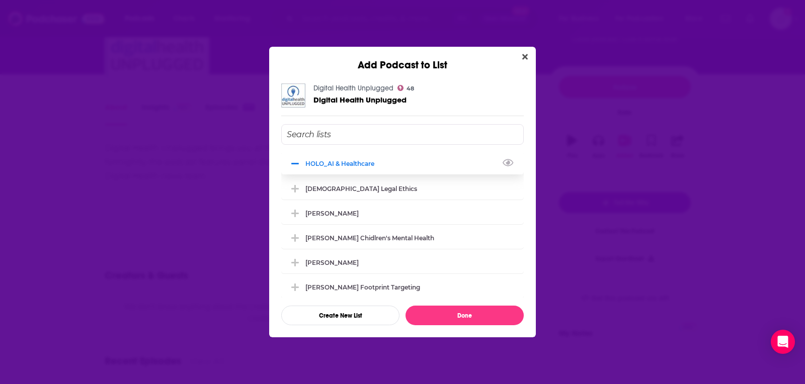
click at [292, 164] on icon "Add Podcast To List" at bounding box center [295, 164] width 8 height 2
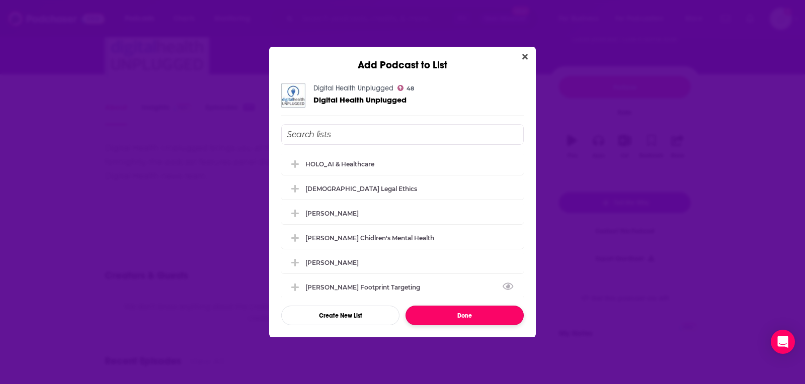
click at [464, 316] on button "Done" at bounding box center [464, 316] width 118 height 20
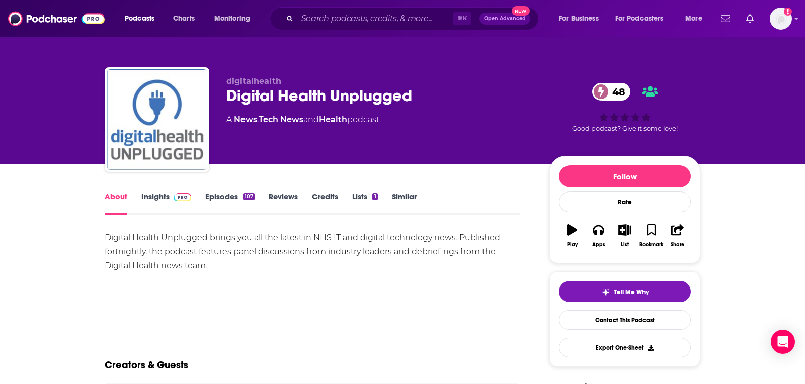
click at [145, 196] on link "Insights" at bounding box center [166, 203] width 50 height 23
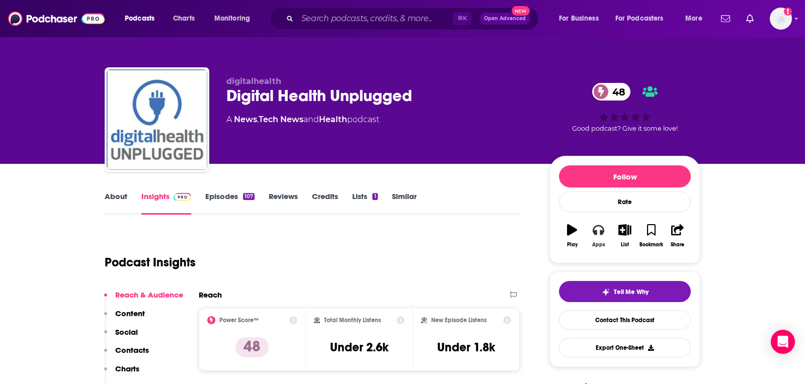
click at [598, 236] on button "Apps" at bounding box center [598, 236] width 26 height 36
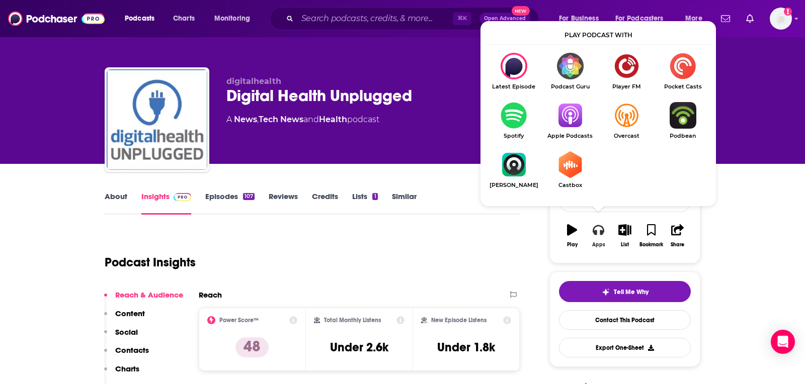
click at [598, 236] on button "Apps" at bounding box center [598, 236] width 26 height 36
click at [569, 115] on img "Show Listen On dropdown" at bounding box center [570, 115] width 56 height 27
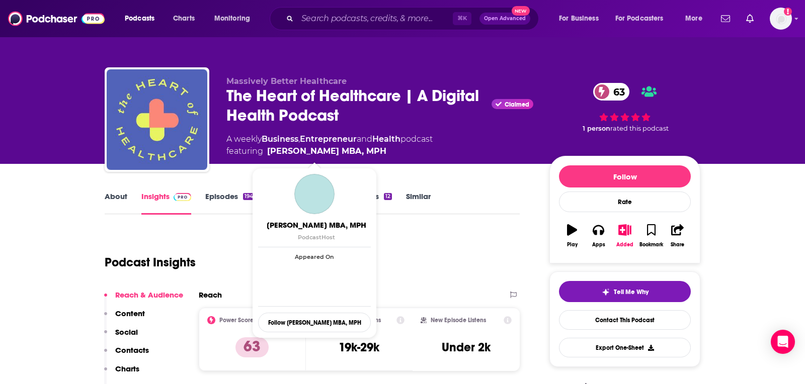
scroll to position [3, 0]
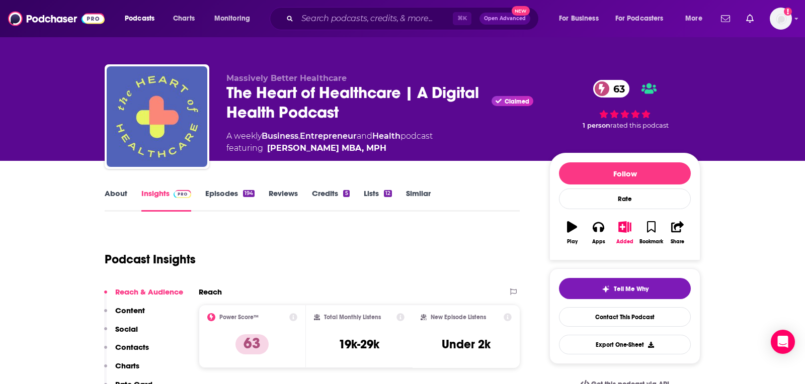
click at [116, 187] on div "About Insights Episodes 194 Reviews Credits 5 Lists 12 Similar" at bounding box center [312, 199] width 415 height 25
click at [118, 197] on link "About" at bounding box center [116, 200] width 23 height 23
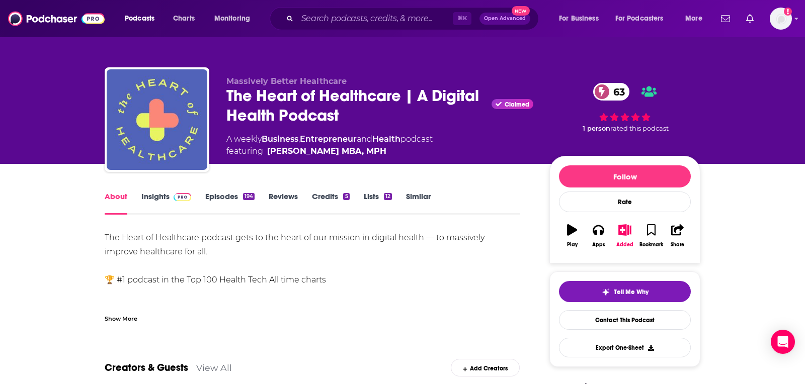
click at [119, 321] on div "Show More" at bounding box center [121, 318] width 33 height 10
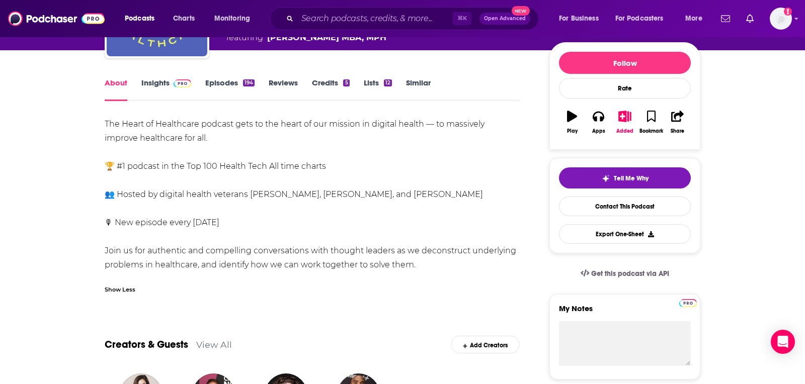
scroll to position [115, 0]
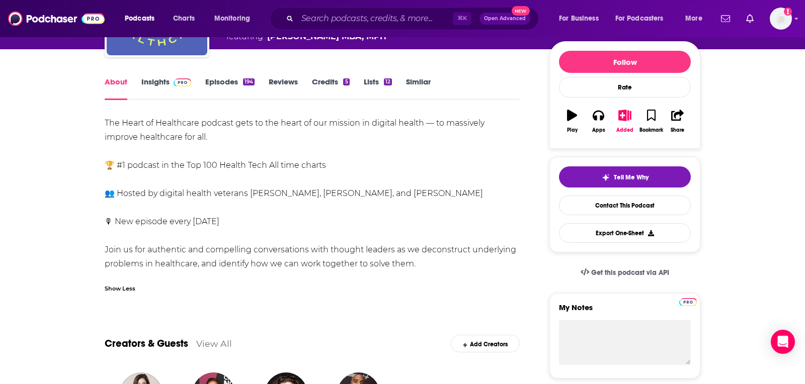
click at [160, 80] on link "Insights" at bounding box center [166, 88] width 50 height 23
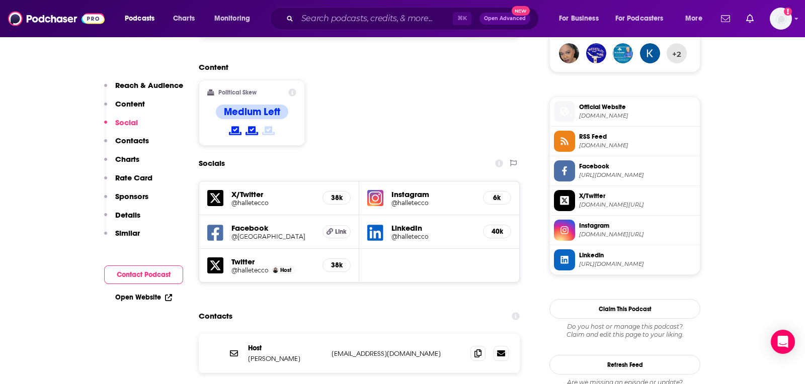
scroll to position [760, 0]
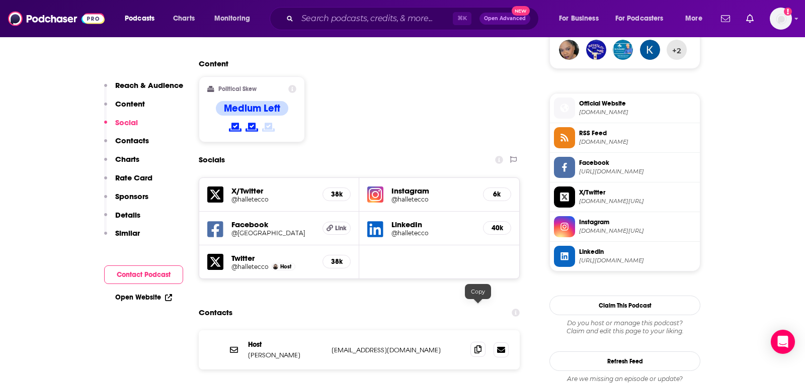
click at [478, 345] on icon at bounding box center [477, 349] width 7 height 8
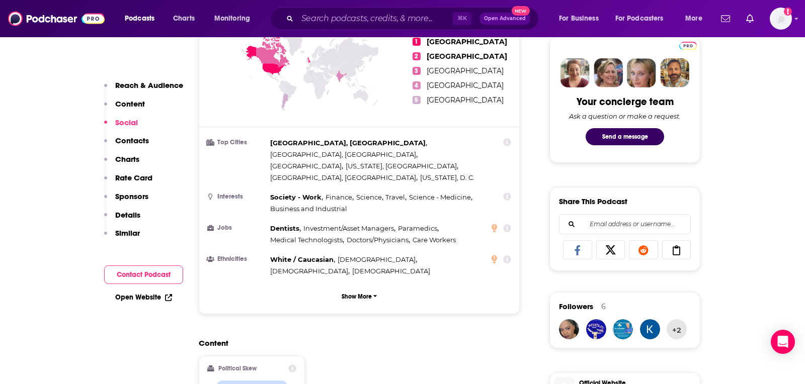
scroll to position [0, 0]
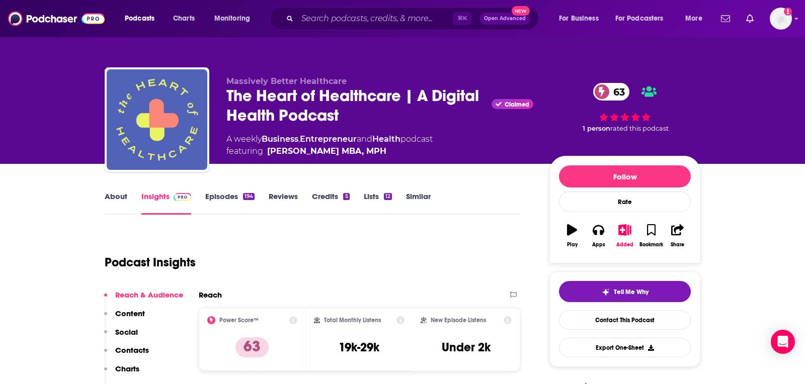
click at [117, 202] on link "About" at bounding box center [116, 203] width 23 height 23
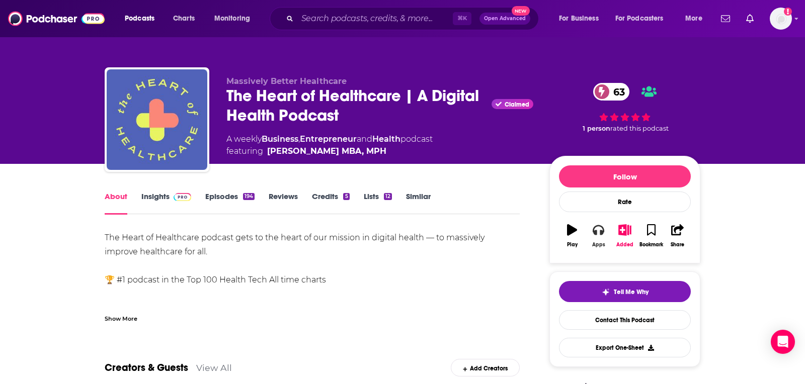
click at [593, 239] on button "Apps" at bounding box center [598, 236] width 26 height 36
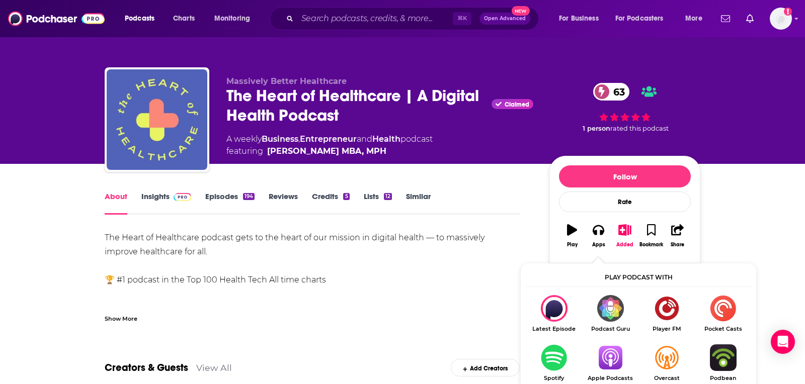
click at [611, 359] on img "Show Listen On dropdown" at bounding box center [610, 357] width 56 height 27
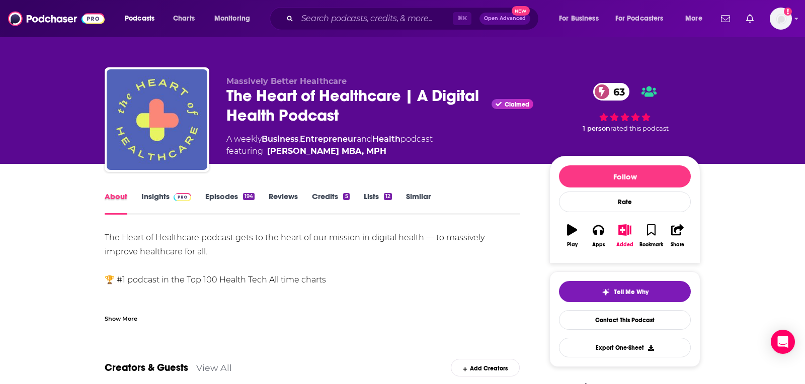
click at [138, 200] on div "About" at bounding box center [123, 203] width 37 height 23
click at [159, 200] on link "Insights" at bounding box center [166, 203] width 50 height 23
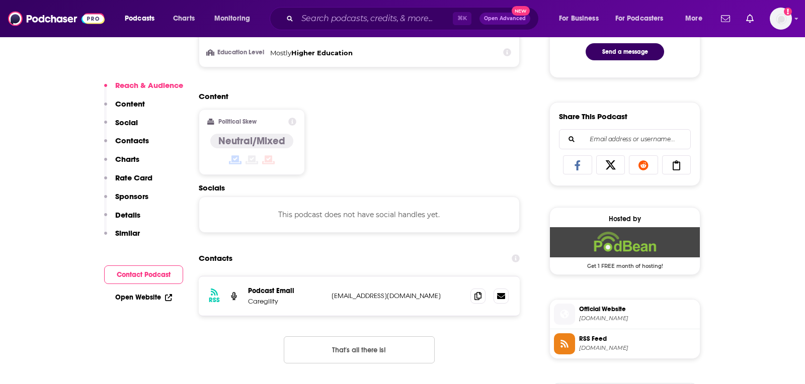
scroll to position [625, 0]
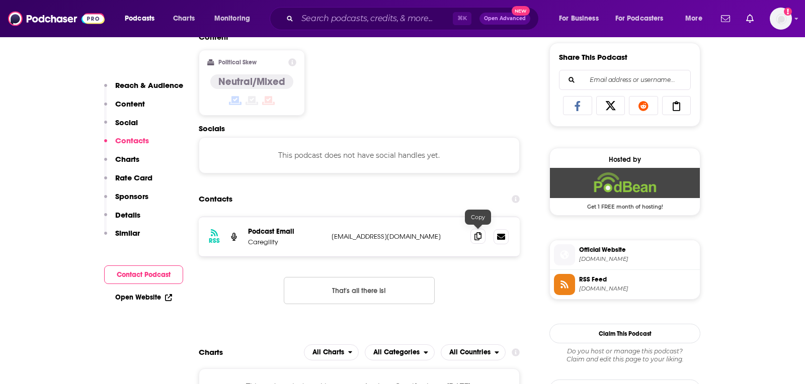
click at [472, 234] on span at bounding box center [477, 236] width 15 height 15
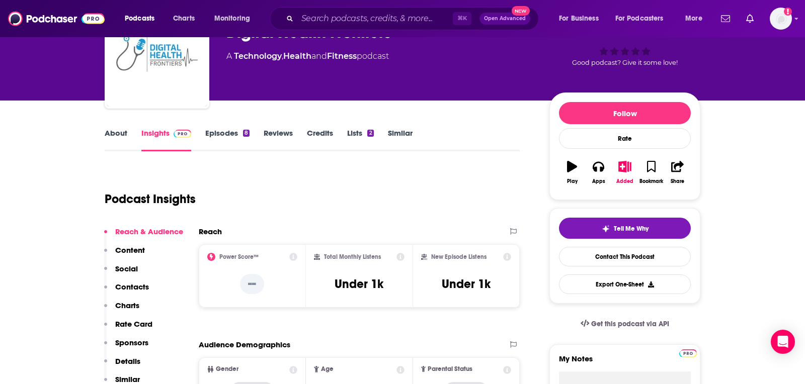
scroll to position [0, 0]
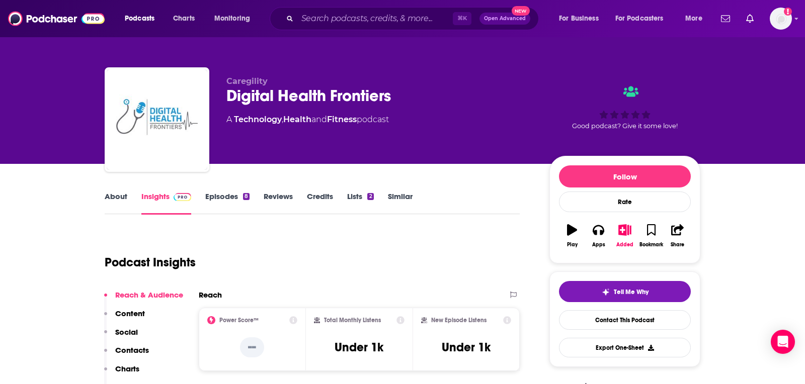
click at [115, 202] on link "About" at bounding box center [116, 203] width 23 height 23
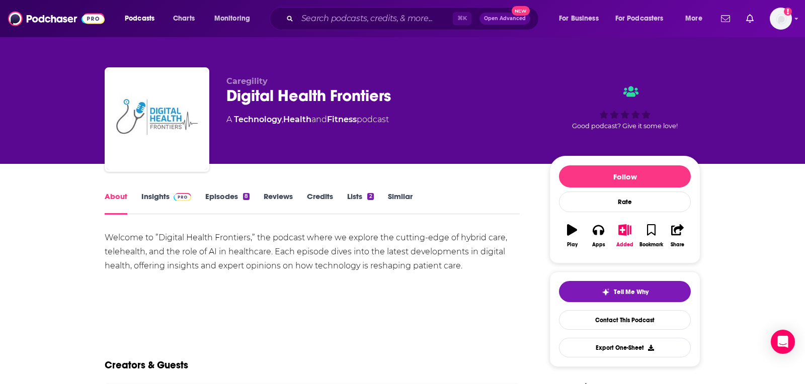
click at [174, 199] on img at bounding box center [182, 197] width 18 height 8
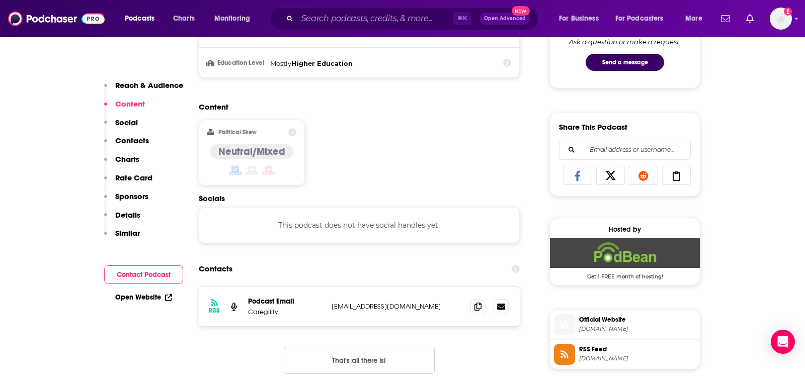
scroll to position [554, 0]
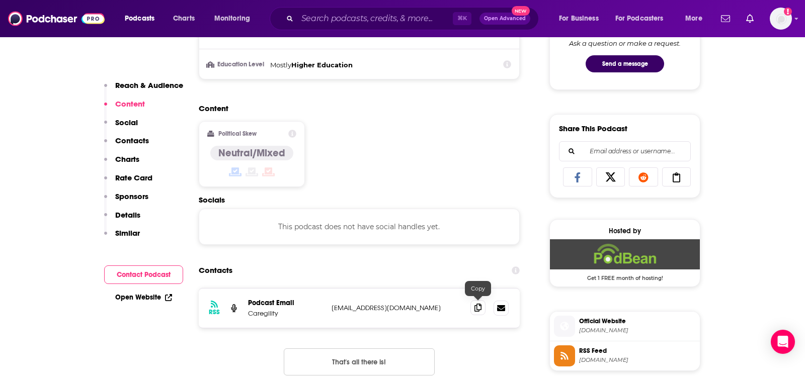
click at [478, 307] on icon at bounding box center [477, 308] width 7 height 8
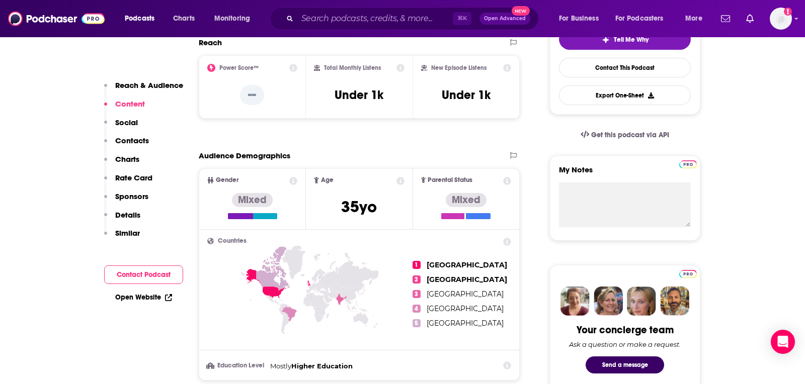
scroll to position [0, 0]
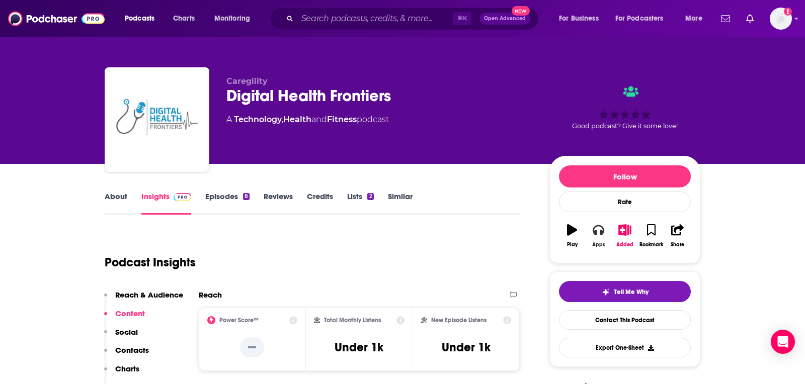
click at [601, 242] on div "Apps" at bounding box center [598, 245] width 13 height 6
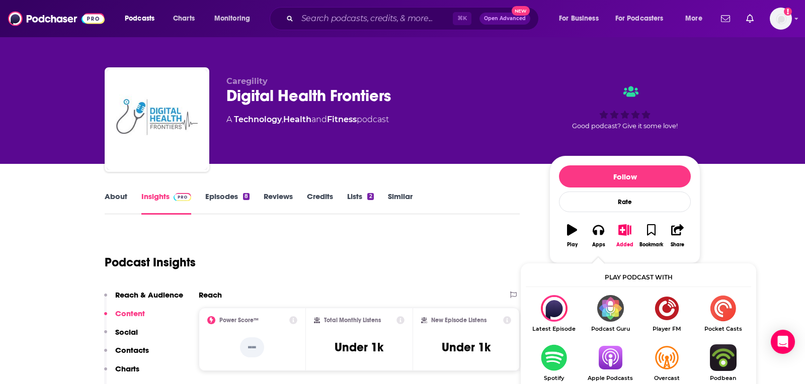
click at [610, 362] on img "Show Listen On dropdown" at bounding box center [610, 357] width 56 height 27
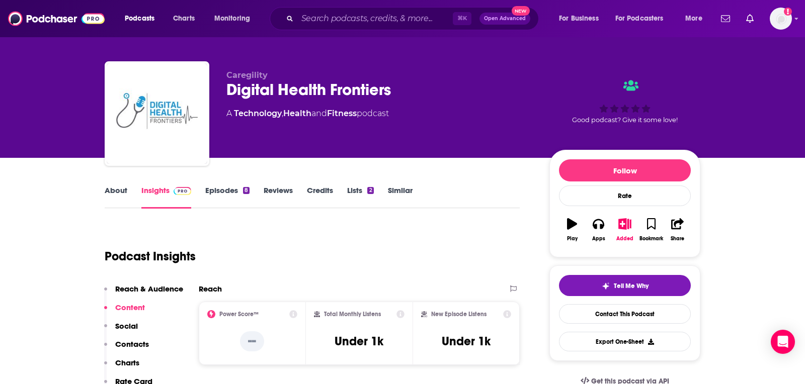
scroll to position [8, 0]
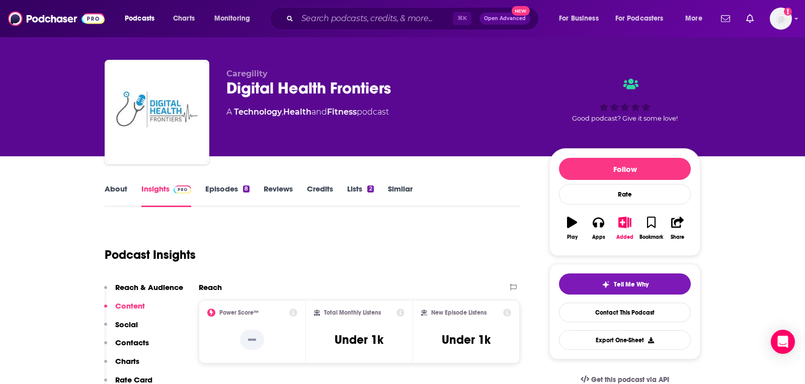
click at [123, 189] on link "About" at bounding box center [116, 195] width 23 height 23
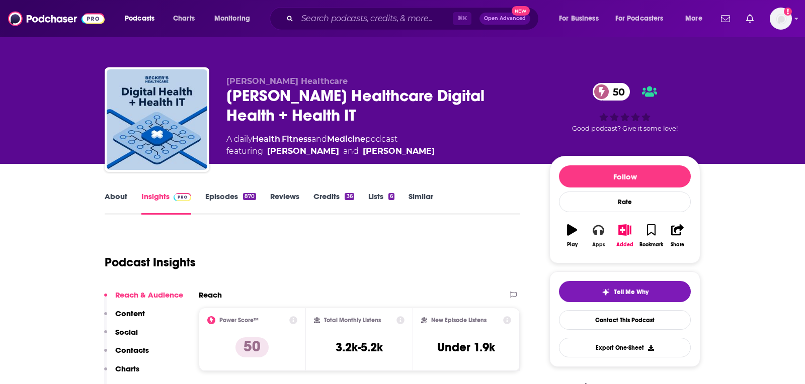
click at [597, 246] on div "Apps" at bounding box center [598, 245] width 13 height 6
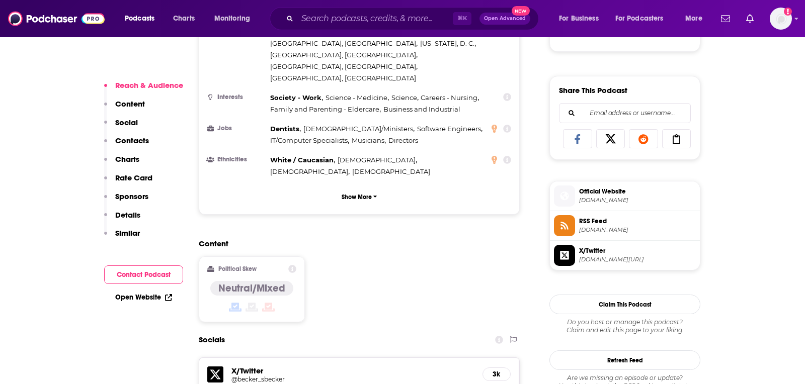
scroll to position [725, 0]
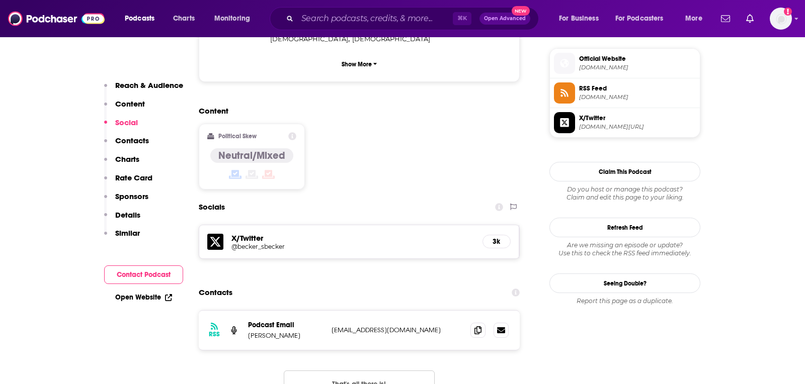
click at [466, 311] on div "RSS Podcast Email Scott Becker jeremywetpaint@yahoo.com jeremywetpaint@yahoo.com" at bounding box center [359, 330] width 321 height 39
click at [474, 326] on icon at bounding box center [477, 330] width 7 height 8
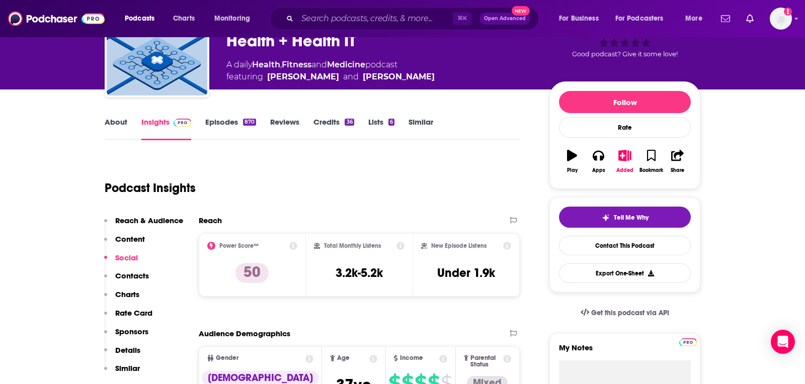
scroll to position [0, 0]
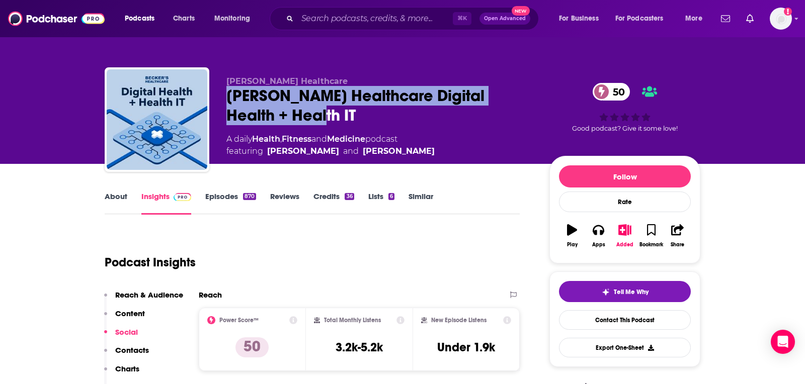
drag, startPoint x: 341, startPoint y: 113, endPoint x: 218, endPoint y: 98, distance: 124.6
click at [218, 98] on div "Becker's Healthcare Becker’s Healthcare Digital Health + Health IT 50 A daily H…" at bounding box center [402, 121] width 595 height 109
copy h2 "Becker’s Healthcare Digital Health + Health IT"
click at [395, 91] on div "Becker’s Healthcare Digital Health + Health IT 50" at bounding box center [379, 105] width 307 height 39
drag, startPoint x: 325, startPoint y: 118, endPoint x: 223, endPoint y: 99, distance: 104.4
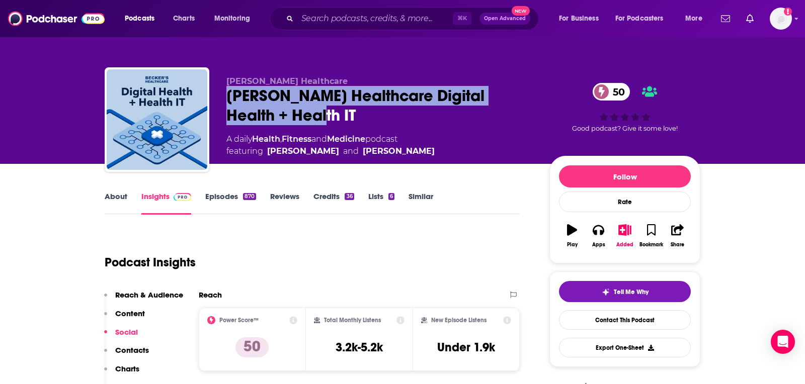
click at [223, 99] on div "Becker's Healthcare Becker’s Healthcare Digital Health + Health IT 50 A daily H…" at bounding box center [402, 121] width 595 height 109
copy h2 "Becker’s Healthcare Digital Health + Health IT"
click at [121, 201] on link "About" at bounding box center [116, 203] width 23 height 23
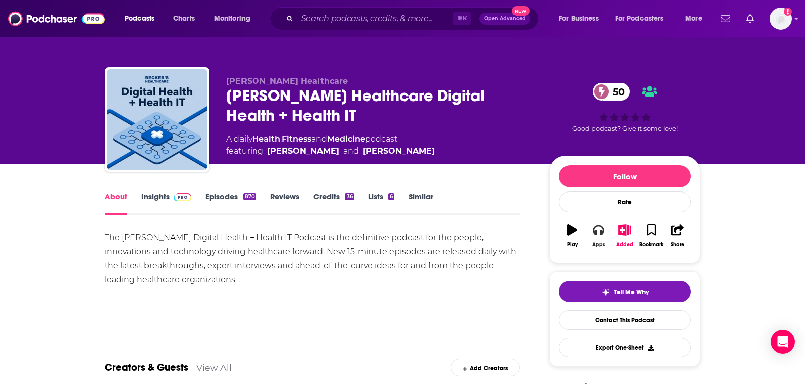
click at [592, 232] on button "Apps" at bounding box center [598, 236] width 26 height 36
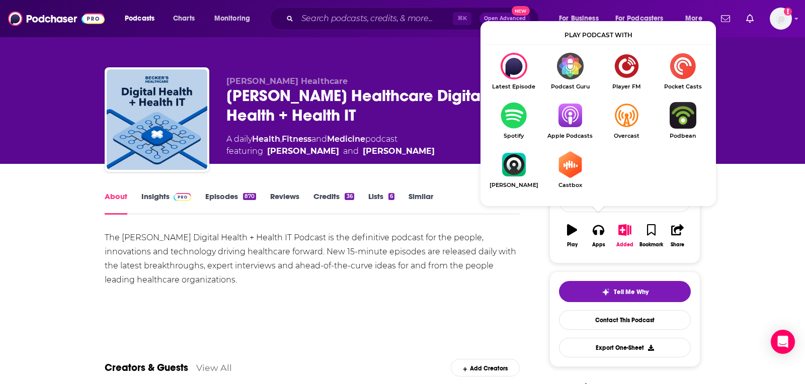
click at [589, 120] on img "Show Listen On dropdown" at bounding box center [570, 115] width 56 height 27
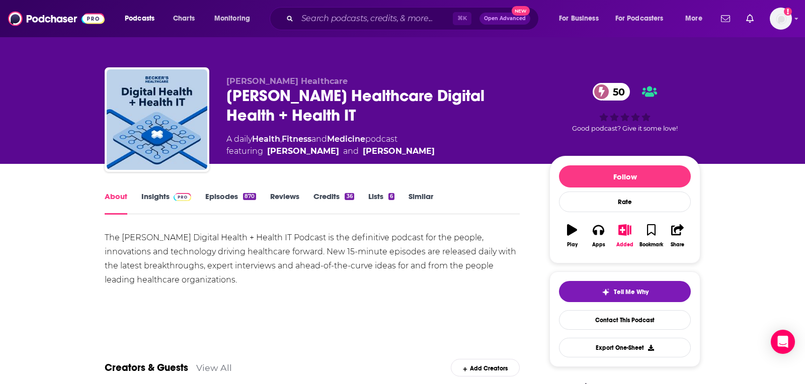
click at [164, 195] on link "Insights" at bounding box center [166, 203] width 50 height 23
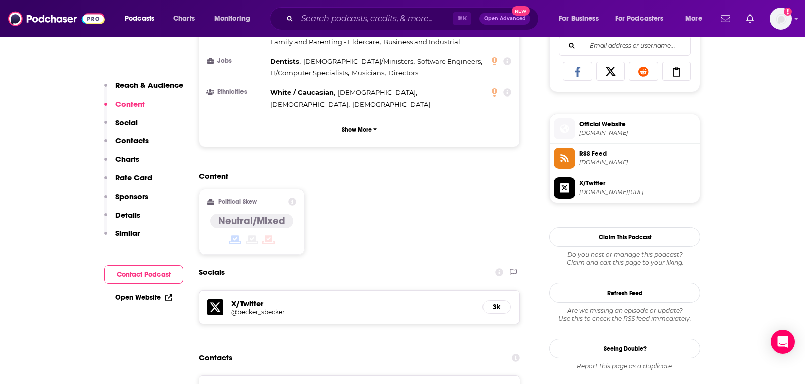
scroll to position [685, 0]
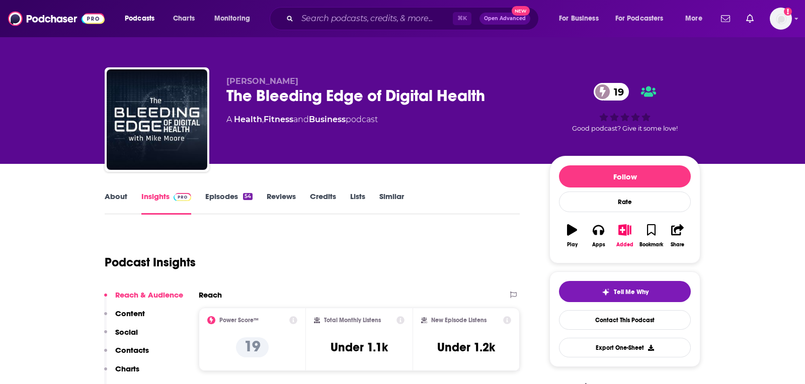
click at [116, 202] on link "About" at bounding box center [116, 203] width 23 height 23
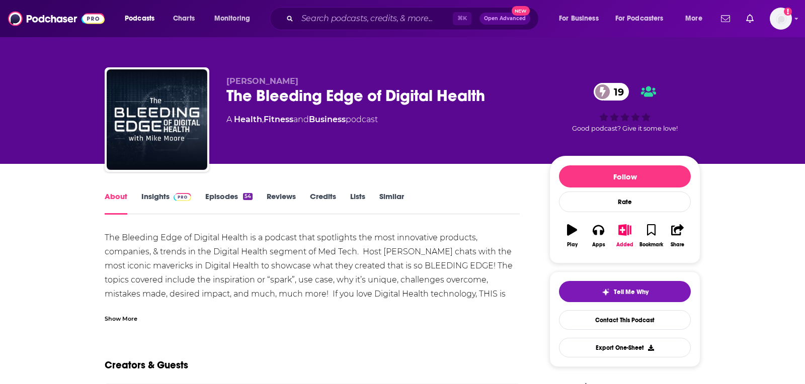
scroll to position [9, 0]
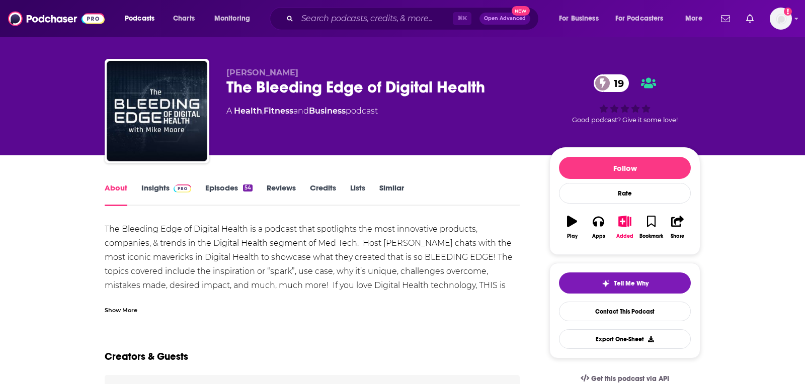
click at [119, 307] on div "Show More" at bounding box center [121, 310] width 33 height 10
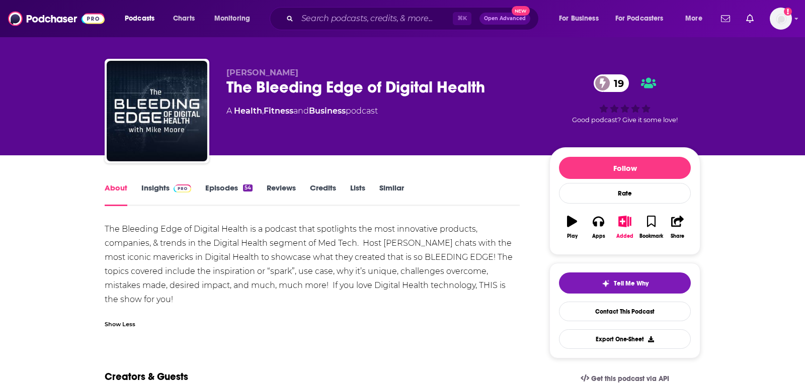
click at [149, 192] on link "Insights" at bounding box center [166, 194] width 50 height 23
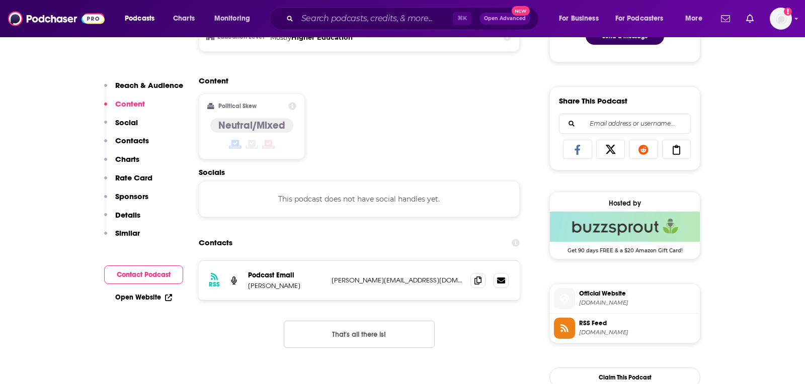
scroll to position [597, 0]
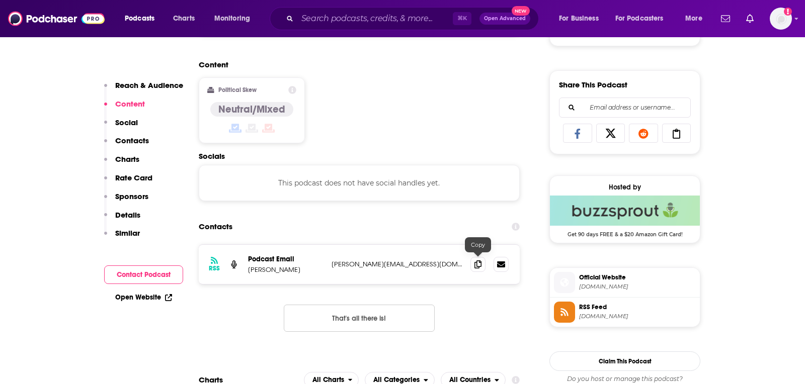
click at [488, 263] on div at bounding box center [489, 264] width 38 height 15
click at [475, 262] on icon at bounding box center [477, 264] width 7 height 8
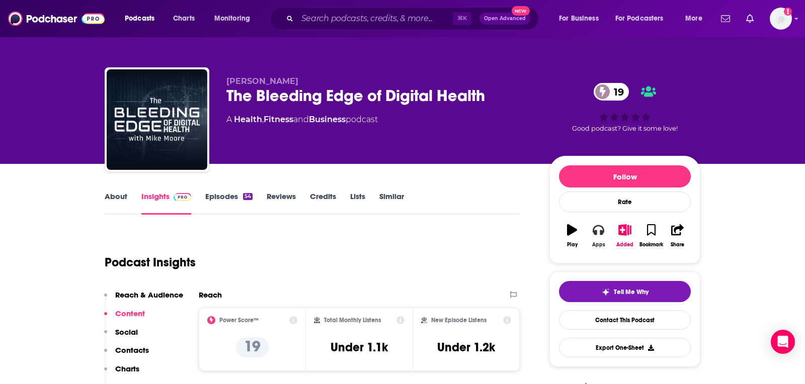
click at [600, 236] on button "Apps" at bounding box center [598, 236] width 26 height 36
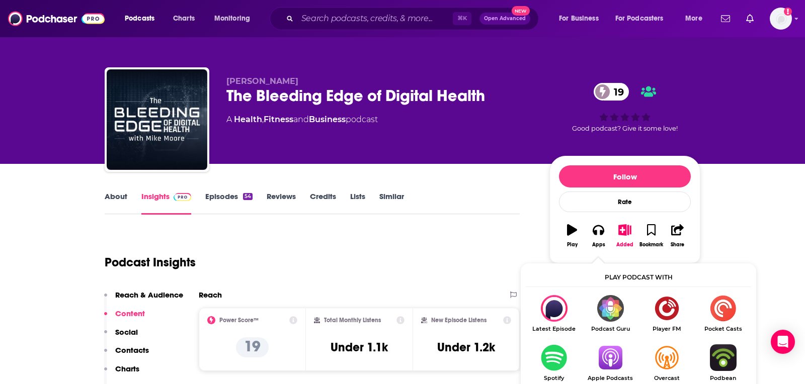
click at [617, 350] on img "Show Listen On dropdown" at bounding box center [610, 357] width 56 height 27
